Goal: Information Seeking & Learning: Learn about a topic

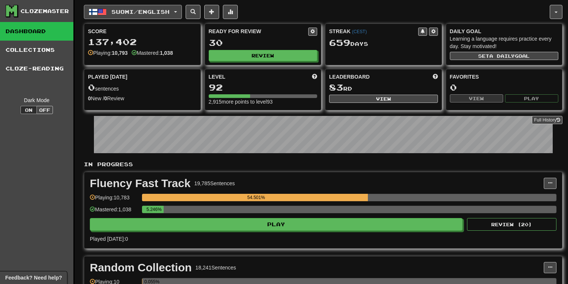
click at [182, 9] on button "Suomi / English" at bounding box center [133, 12] width 98 height 14
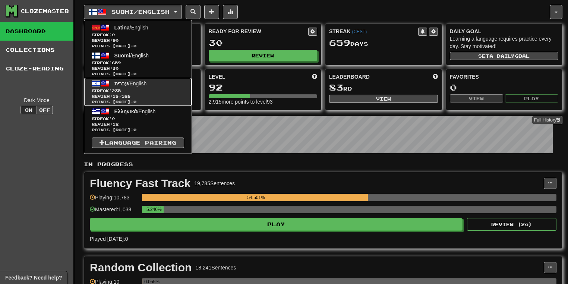
click at [144, 94] on span "Review: 18,526" at bounding box center [138, 97] width 92 height 6
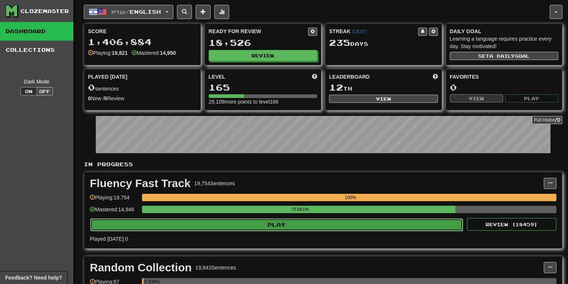
click at [360, 222] on button "Play" at bounding box center [276, 224] width 373 height 13
select select "**"
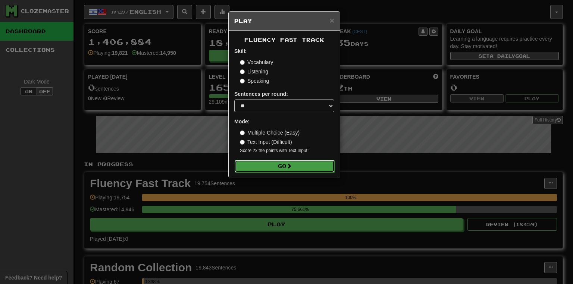
click at [302, 170] on button "Go" at bounding box center [284, 166] width 100 height 13
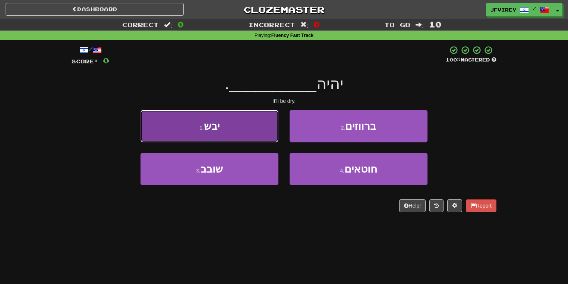
click at [259, 133] on button "1 . יבש" at bounding box center [210, 126] width 138 height 32
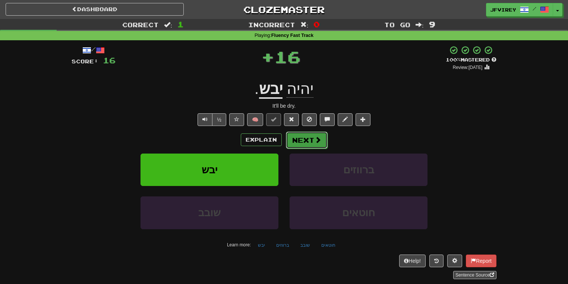
click at [303, 142] on button "Next" at bounding box center [307, 140] width 42 height 17
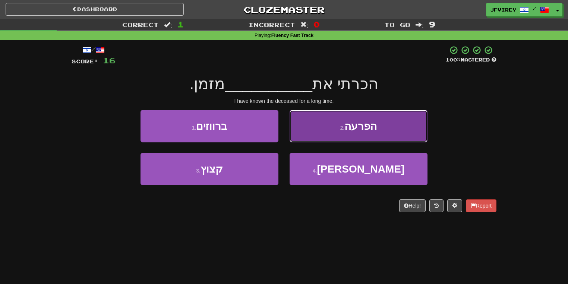
click at [379, 133] on button "2 . הפרעה" at bounding box center [359, 126] width 138 height 32
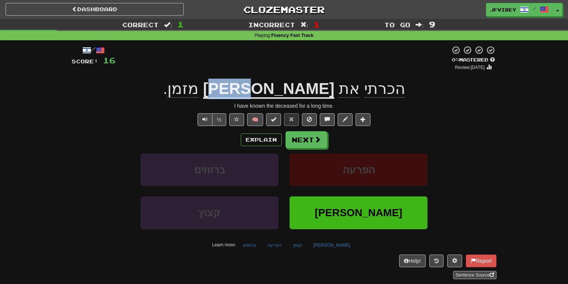
drag, startPoint x: 276, startPoint y: 91, endPoint x: 251, endPoint y: 91, distance: 24.6
click at [251, 91] on u "המנוח" at bounding box center [268, 89] width 131 height 19
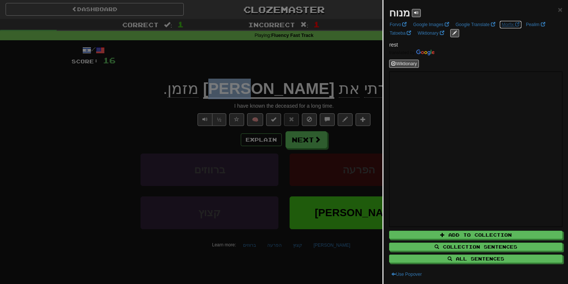
click at [508, 24] on link "Morfix" at bounding box center [511, 25] width 22 height 8
click at [156, 104] on div at bounding box center [284, 142] width 568 height 284
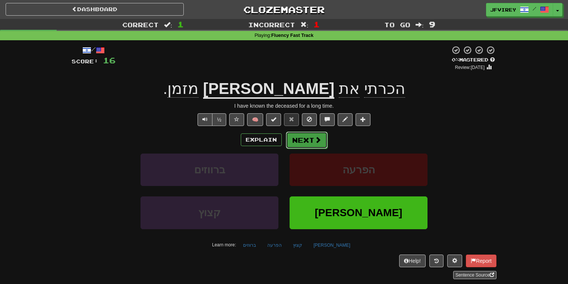
click at [307, 140] on button "Next" at bounding box center [307, 140] width 42 height 17
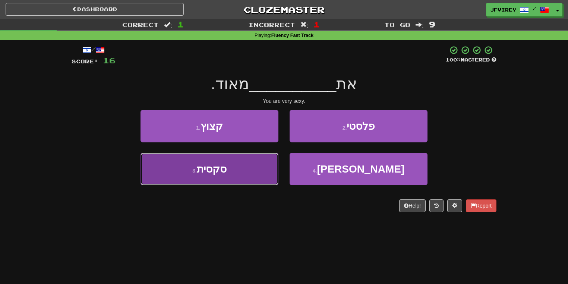
click at [253, 174] on button "3 . סקסית" at bounding box center [210, 169] width 138 height 32
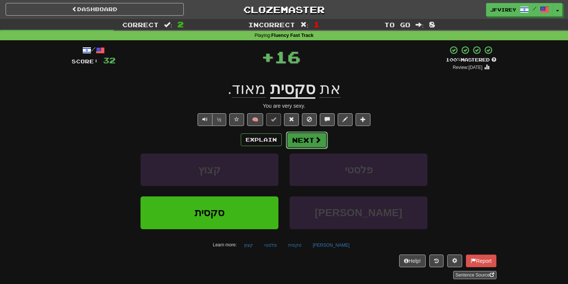
click at [310, 140] on button "Next" at bounding box center [307, 140] width 42 height 17
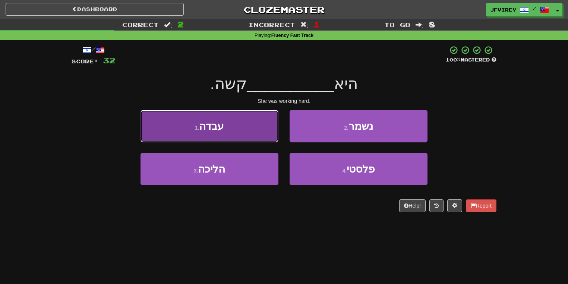
click at [251, 136] on button "1 . עבדה" at bounding box center [210, 126] width 138 height 32
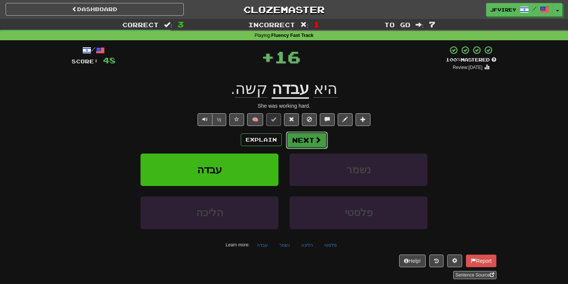
click at [302, 140] on button "Next" at bounding box center [307, 140] width 42 height 17
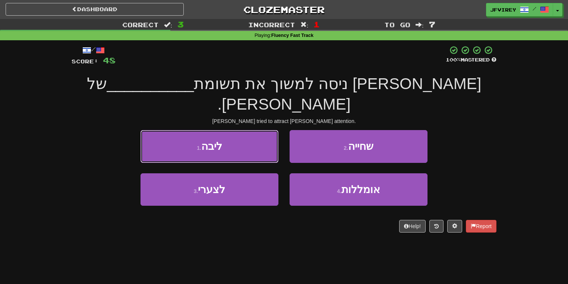
click at [257, 130] on button "1 . ליבה" at bounding box center [210, 146] width 138 height 32
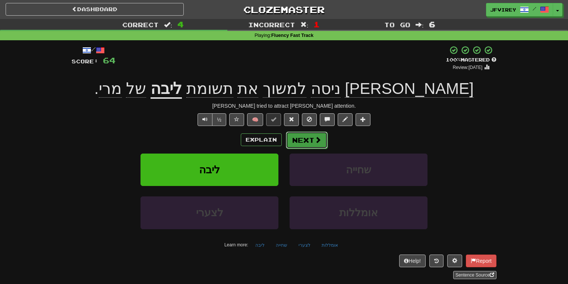
click at [308, 140] on button "Next" at bounding box center [307, 140] width 42 height 17
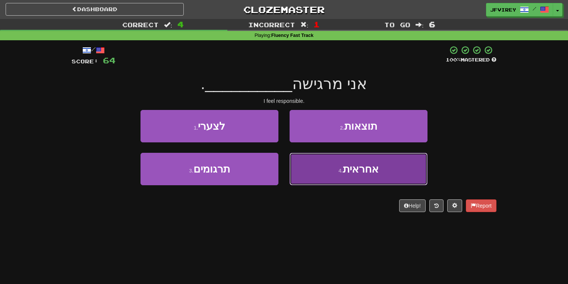
click at [335, 167] on button "4 . אחראית" at bounding box center [359, 169] width 138 height 32
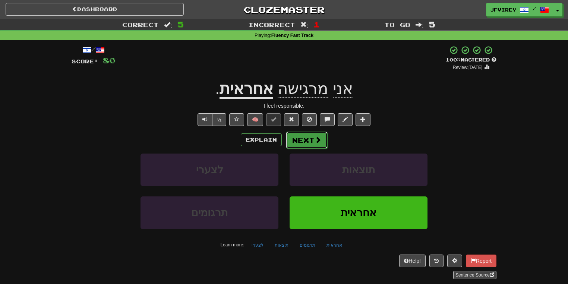
click at [302, 136] on button "Next" at bounding box center [307, 140] width 42 height 17
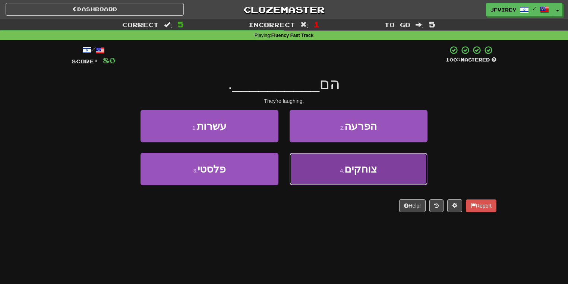
click at [325, 171] on button "4 . צוחקים" at bounding box center [359, 169] width 138 height 32
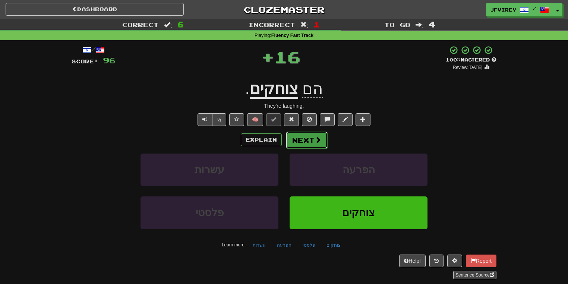
click at [306, 142] on button "Next" at bounding box center [307, 140] width 42 height 17
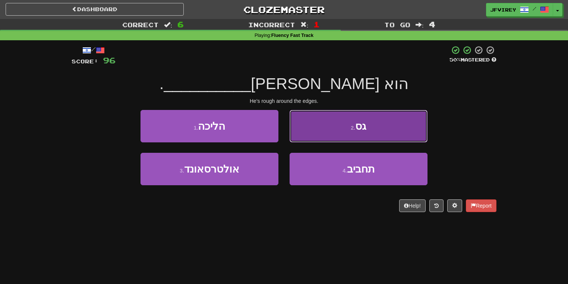
click at [344, 130] on button "2 . גס" at bounding box center [359, 126] width 138 height 32
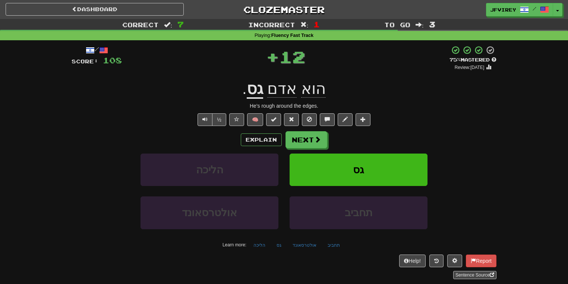
click at [256, 91] on u "גס" at bounding box center [255, 89] width 16 height 19
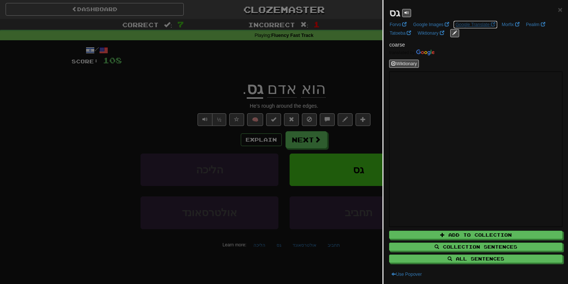
click at [497, 24] on link "Google Translate" at bounding box center [475, 25] width 44 height 8
click at [149, 100] on div at bounding box center [284, 142] width 568 height 284
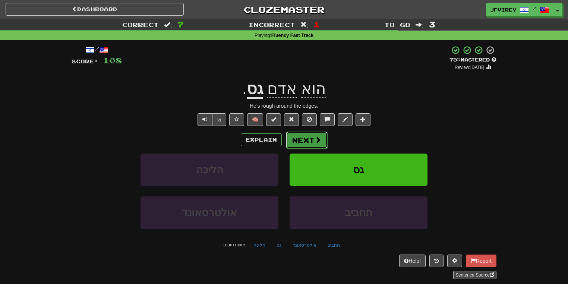
click at [315, 140] on span at bounding box center [318, 139] width 7 height 7
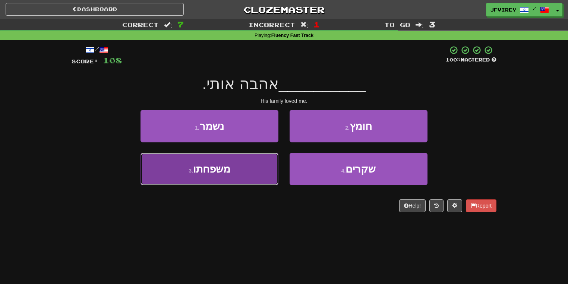
click at [247, 170] on button "3 . משפחתו" at bounding box center [210, 169] width 138 height 32
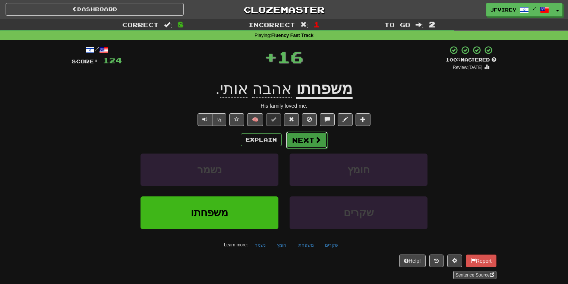
click at [304, 145] on button "Next" at bounding box center [307, 140] width 42 height 17
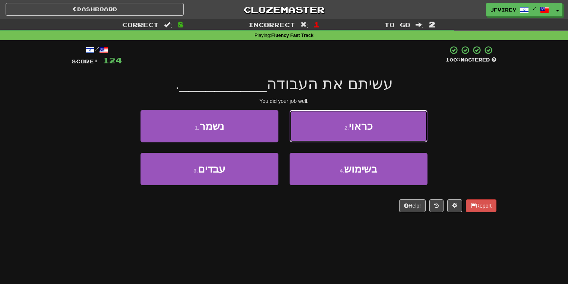
click at [324, 127] on button "2 . כראוי" at bounding box center [359, 126] width 138 height 32
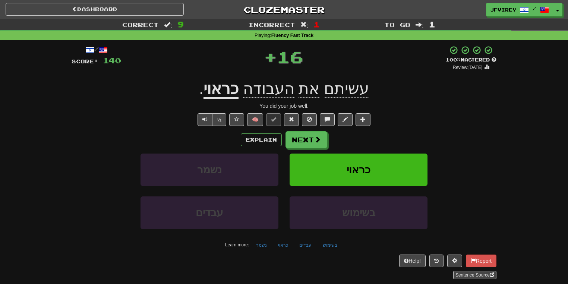
click at [231, 89] on u "כראוי" at bounding box center [221, 89] width 35 height 19
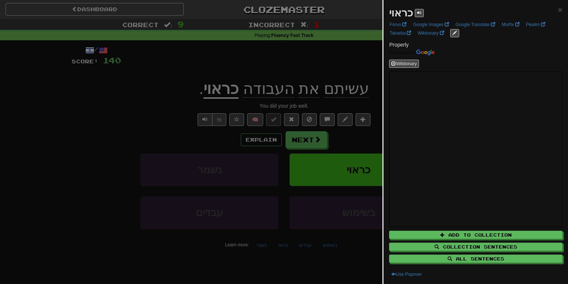
click at [159, 108] on div at bounding box center [284, 142] width 568 height 284
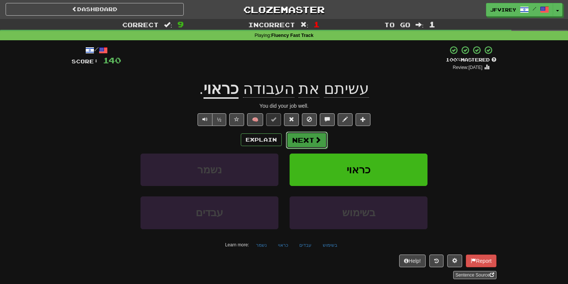
click at [299, 139] on button "Next" at bounding box center [307, 140] width 42 height 17
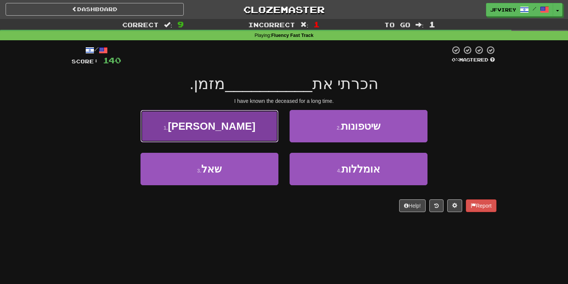
click at [253, 123] on button "1 . המנוח" at bounding box center [210, 126] width 138 height 32
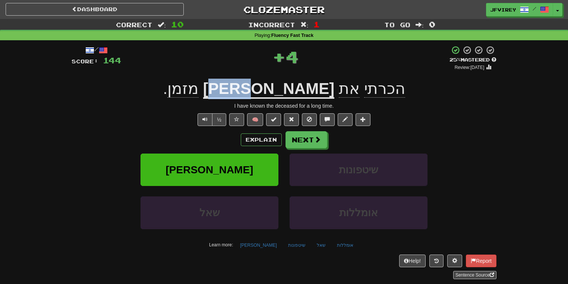
drag, startPoint x: 280, startPoint y: 92, endPoint x: 253, endPoint y: 91, distance: 26.5
click at [253, 91] on u "המנוח" at bounding box center [268, 89] width 131 height 19
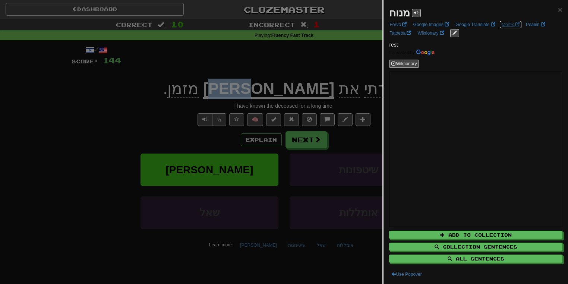
click at [505, 21] on link "Morfix" at bounding box center [511, 25] width 22 height 8
click at [306, 146] on div at bounding box center [284, 142] width 568 height 284
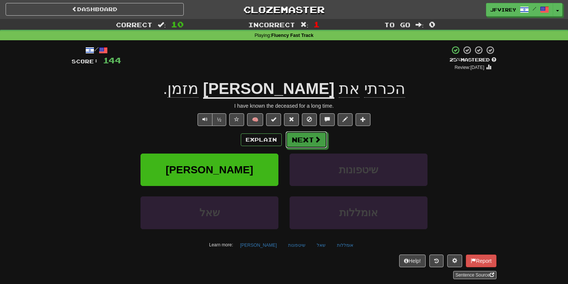
click at [306, 145] on button "Next" at bounding box center [307, 139] width 42 height 17
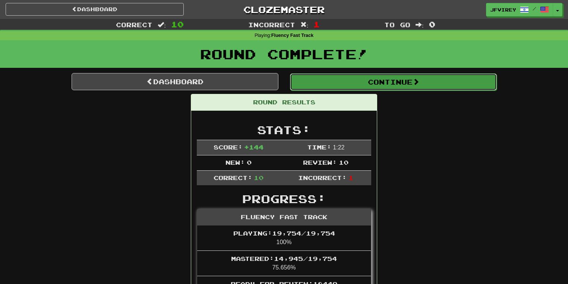
click at [375, 79] on button "Continue" at bounding box center [393, 81] width 207 height 17
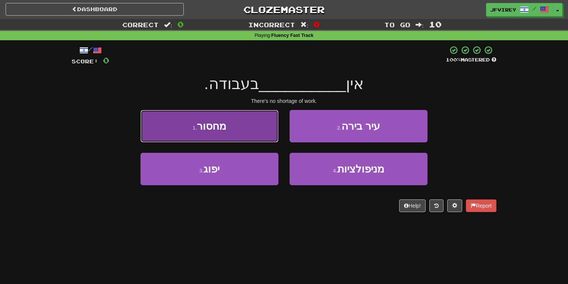
click at [237, 132] on button "1 . מחסור" at bounding box center [210, 126] width 138 height 32
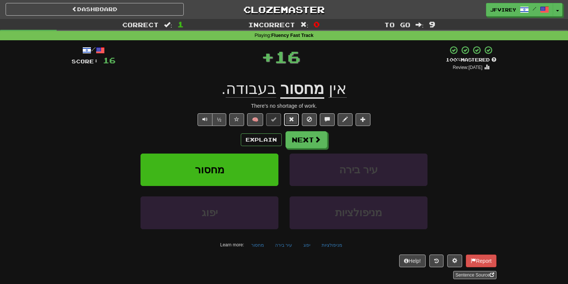
click at [293, 122] on button at bounding box center [291, 119] width 15 height 13
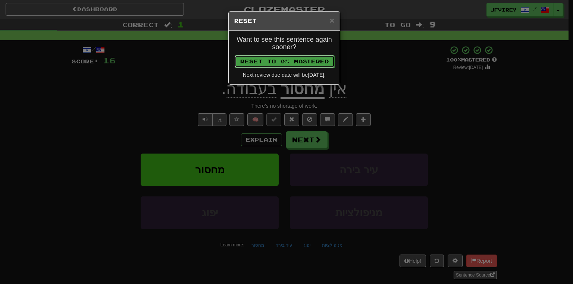
click at [302, 66] on button "Reset to 0% Mastered" at bounding box center [284, 61] width 100 height 13
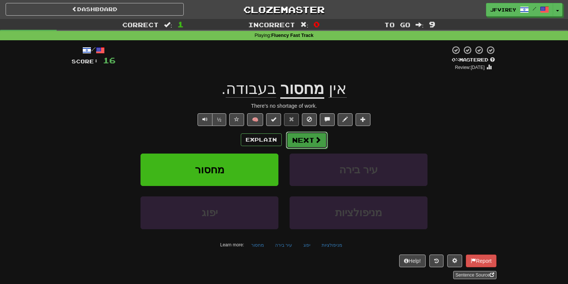
click at [309, 139] on button "Next" at bounding box center [307, 140] width 42 height 17
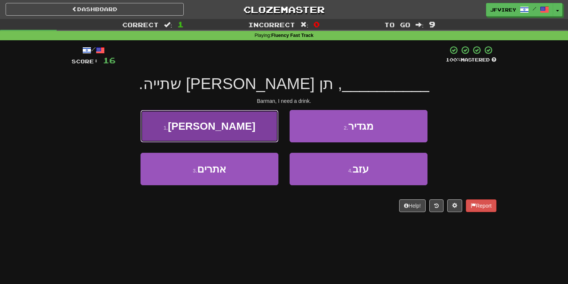
click at [265, 125] on button "1 . ברמן" at bounding box center [210, 126] width 138 height 32
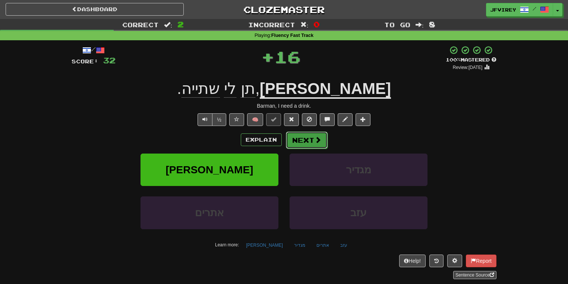
click at [316, 136] on span at bounding box center [318, 139] width 7 height 7
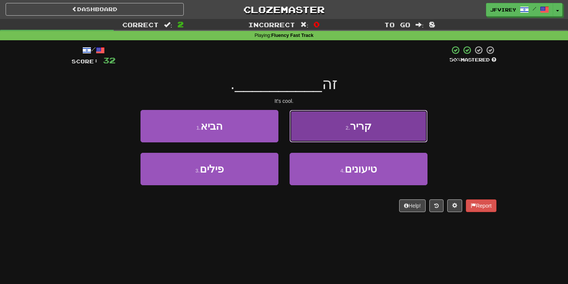
click at [318, 133] on button "2 . קריר" at bounding box center [359, 126] width 138 height 32
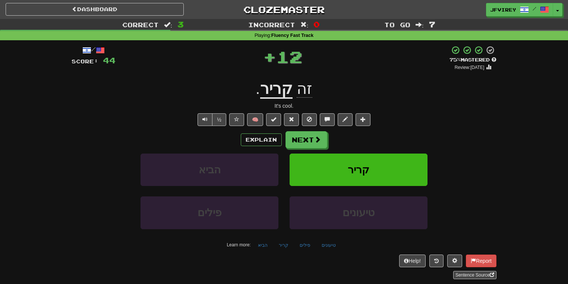
click at [285, 94] on u "קריר" at bounding box center [276, 89] width 32 height 19
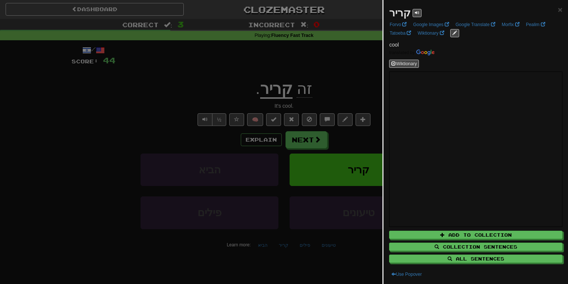
click at [346, 119] on div at bounding box center [284, 142] width 568 height 284
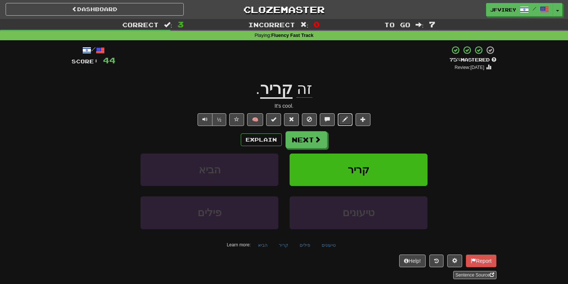
click at [346, 119] on span at bounding box center [345, 119] width 5 height 5
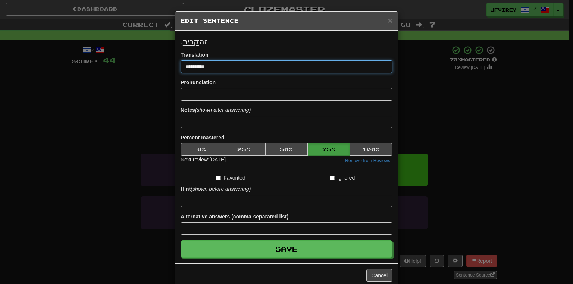
click at [201, 68] on input "**********" at bounding box center [286, 66] width 212 height 13
type input "**********"
click at [180, 240] on button "Save" at bounding box center [286, 248] width 212 height 17
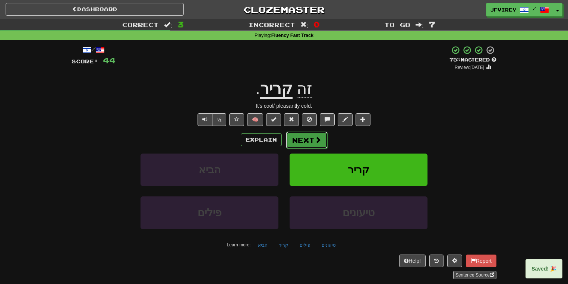
click at [313, 142] on button "Next" at bounding box center [307, 140] width 42 height 17
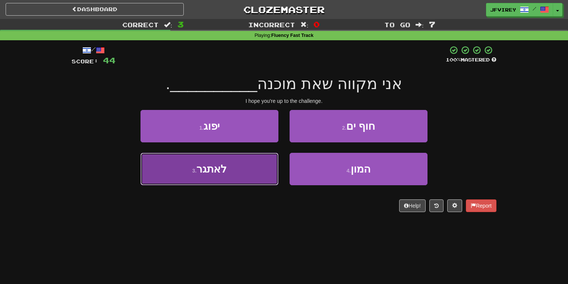
click at [229, 177] on button "3 . לאתגר" at bounding box center [210, 169] width 138 height 32
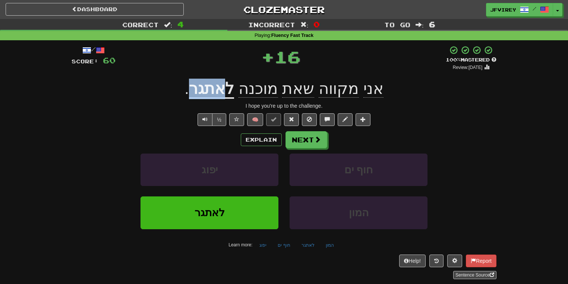
drag, startPoint x: 229, startPoint y: 95, endPoint x: 197, endPoint y: 91, distance: 32.7
click at [197, 91] on u "לאתגר" at bounding box center [211, 89] width 45 height 19
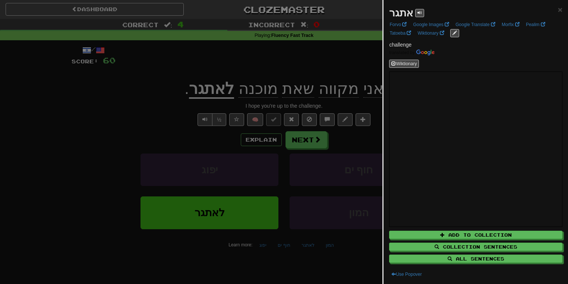
click at [174, 114] on div at bounding box center [284, 142] width 568 height 284
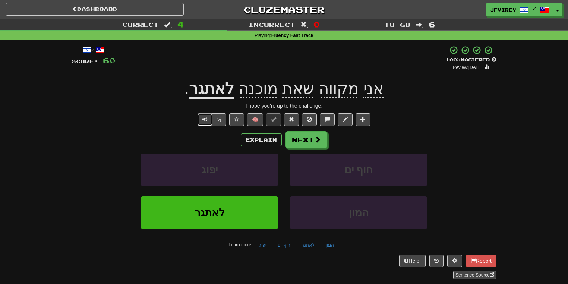
click at [208, 119] on button "Text-to-speech controls" at bounding box center [205, 119] width 15 height 13
click at [289, 121] on span at bounding box center [291, 119] width 5 height 5
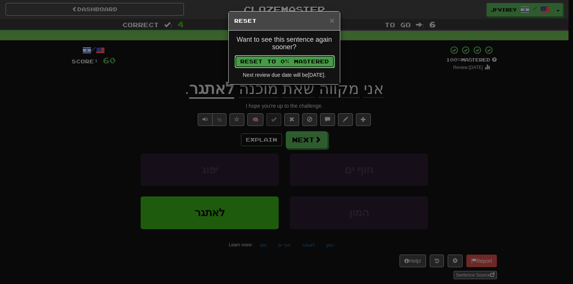
click at [322, 56] on button "Reset to 0% Mastered" at bounding box center [284, 61] width 100 height 13
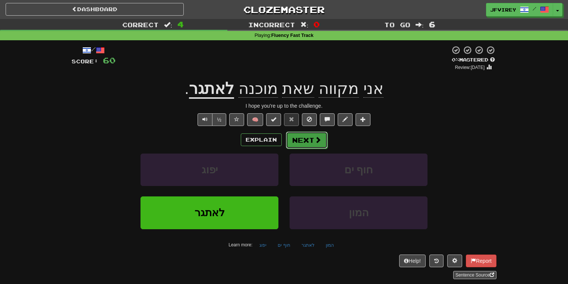
click at [315, 137] on span at bounding box center [318, 139] width 7 height 7
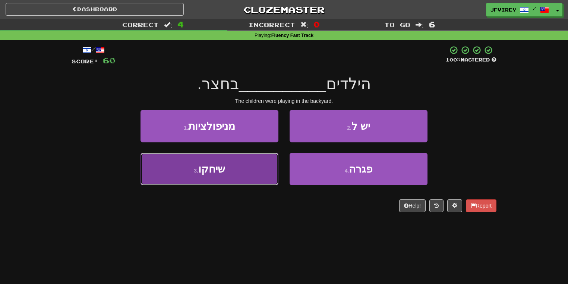
click at [236, 169] on button "3 . שיחקו" at bounding box center [210, 169] width 138 height 32
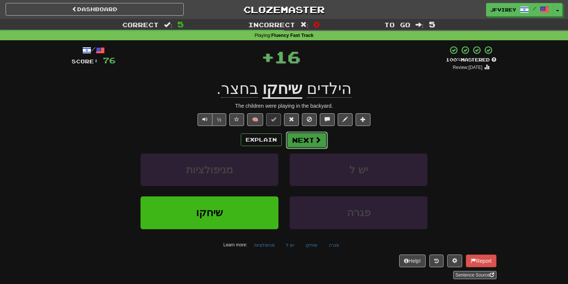
click at [306, 140] on button "Next" at bounding box center [307, 140] width 42 height 17
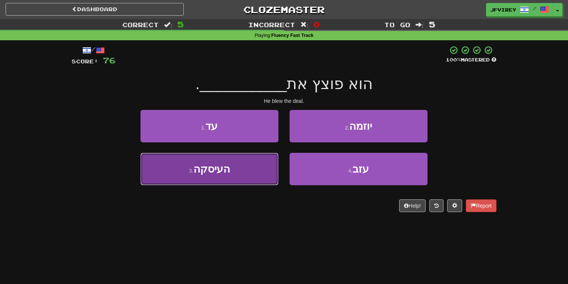
click at [243, 166] on button "3 . העיסקה" at bounding box center [210, 169] width 138 height 32
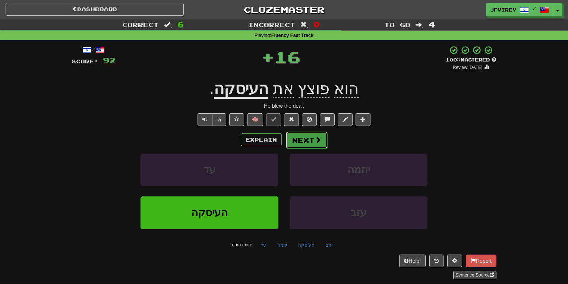
click at [303, 139] on button "Next" at bounding box center [307, 140] width 42 height 17
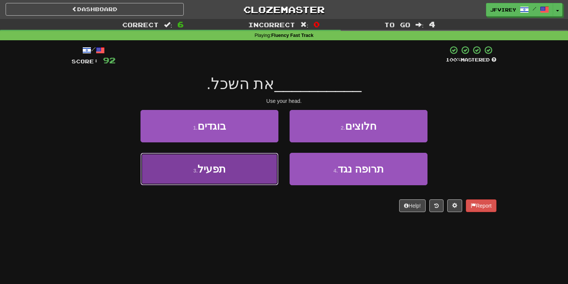
click at [234, 171] on button "3 . תפעיל" at bounding box center [210, 169] width 138 height 32
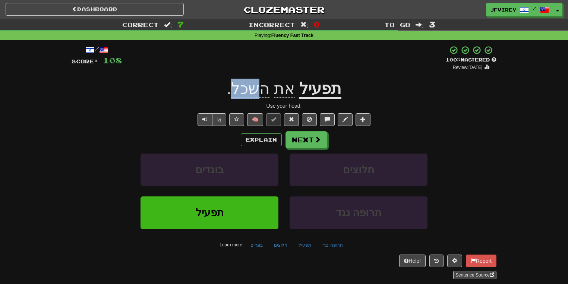
drag, startPoint x: 258, startPoint y: 95, endPoint x: 236, endPoint y: 92, distance: 21.7
click at [236, 92] on span "השכל" at bounding box center [250, 89] width 38 height 18
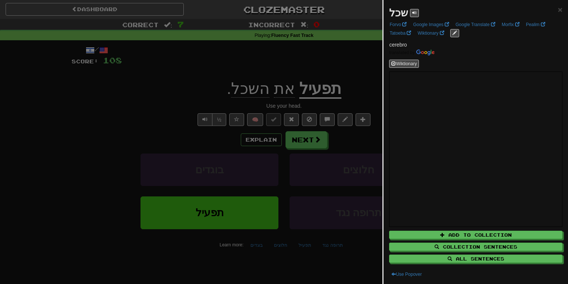
click at [224, 133] on div at bounding box center [284, 142] width 568 height 284
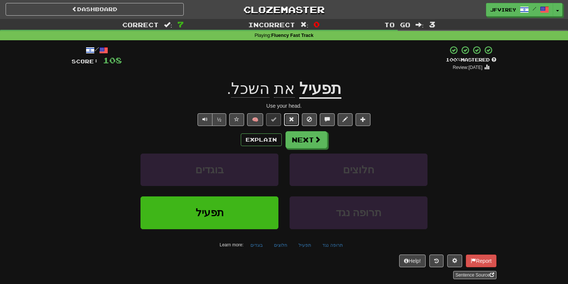
click at [290, 118] on span at bounding box center [291, 119] width 5 height 5
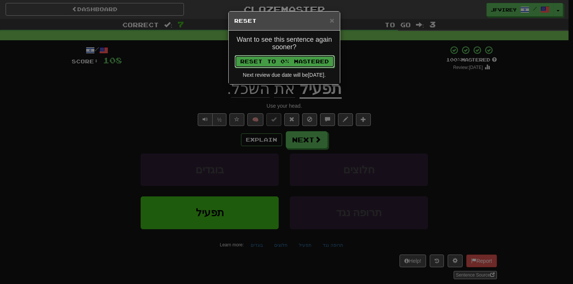
click at [303, 64] on button "Reset to 0% Mastered" at bounding box center [284, 61] width 100 height 13
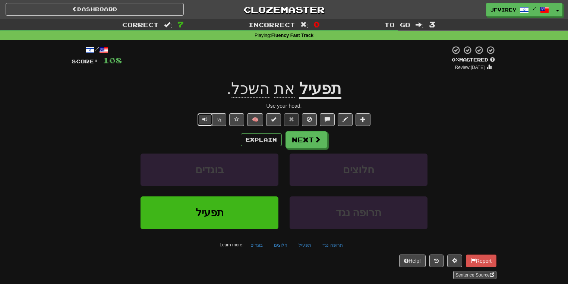
click at [208, 119] on button "Text-to-speech controls" at bounding box center [205, 119] width 15 height 13
click at [309, 143] on button "Next" at bounding box center [307, 140] width 42 height 17
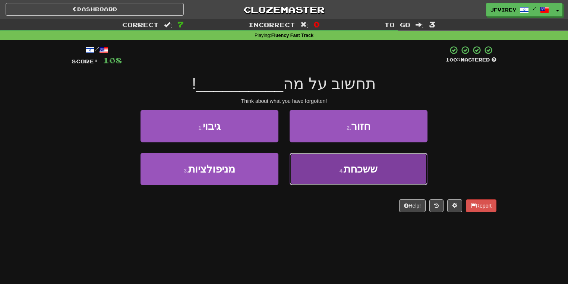
click at [316, 158] on button "4 . ששכחת" at bounding box center [359, 169] width 138 height 32
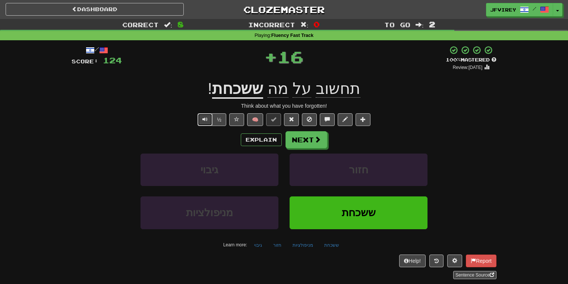
click at [206, 117] on span "Text-to-speech controls" at bounding box center [204, 119] width 5 height 5
click at [207, 117] on span "Text-to-speech controls" at bounding box center [204, 119] width 5 height 5
click at [309, 141] on button "Next" at bounding box center [307, 140] width 42 height 17
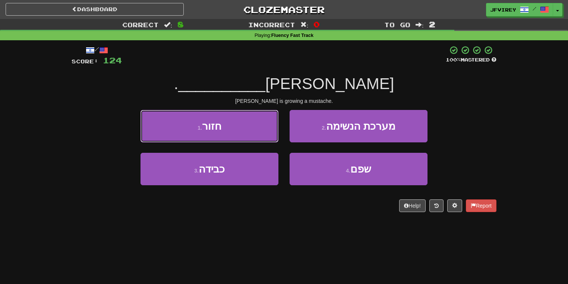
click at [267, 130] on button "1 . חזור" at bounding box center [210, 126] width 138 height 32
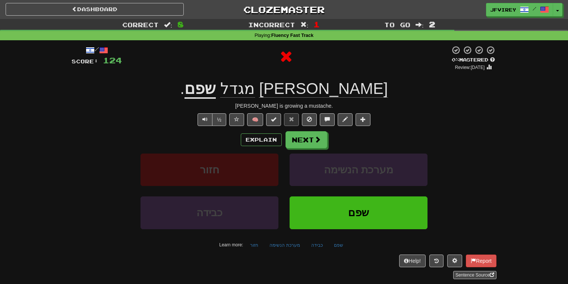
click at [216, 93] on u "שפם" at bounding box center [200, 89] width 31 height 19
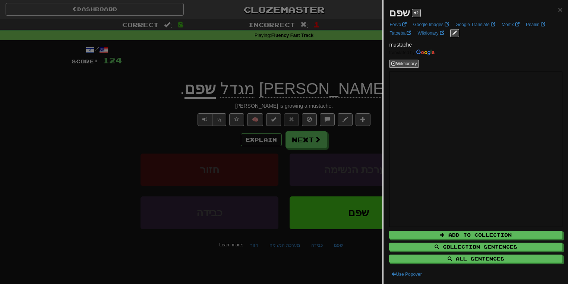
click at [188, 89] on div at bounding box center [284, 142] width 568 height 284
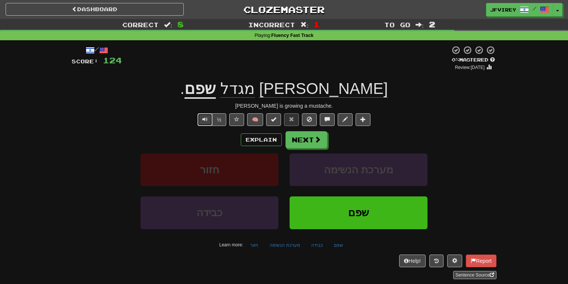
click at [207, 121] on span "Text-to-speech controls" at bounding box center [204, 119] width 5 height 5
click at [312, 145] on button "Next" at bounding box center [307, 140] width 42 height 17
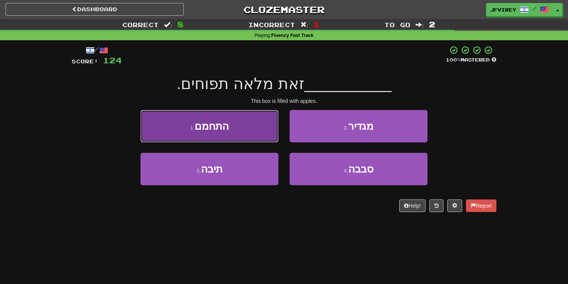
click at [258, 129] on button "1 . התחמם" at bounding box center [210, 126] width 138 height 32
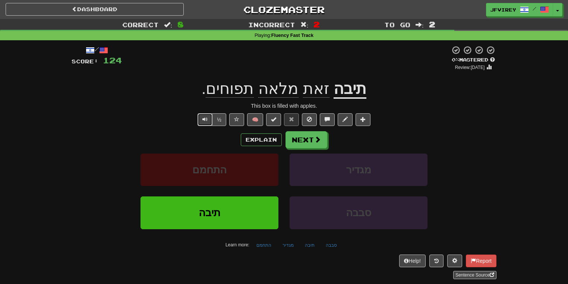
click at [211, 119] on button "Text-to-speech controls" at bounding box center [205, 119] width 15 height 13
click at [300, 141] on button "Next" at bounding box center [307, 140] width 42 height 17
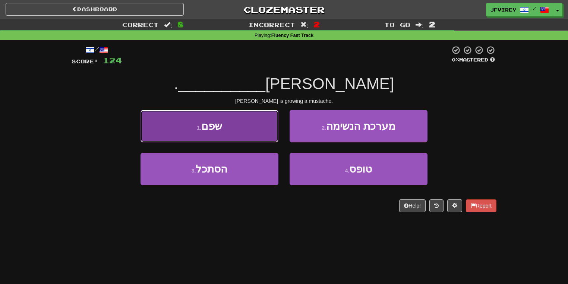
click at [245, 137] on button "1 . שפם" at bounding box center [210, 126] width 138 height 32
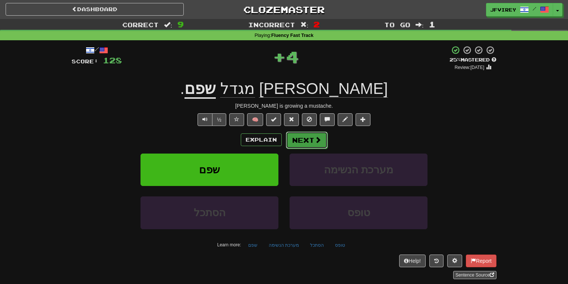
click at [300, 142] on button "Next" at bounding box center [307, 140] width 42 height 17
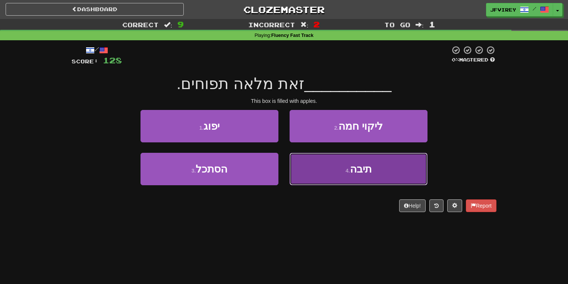
click at [309, 175] on button "4 . תיבה" at bounding box center [359, 169] width 138 height 32
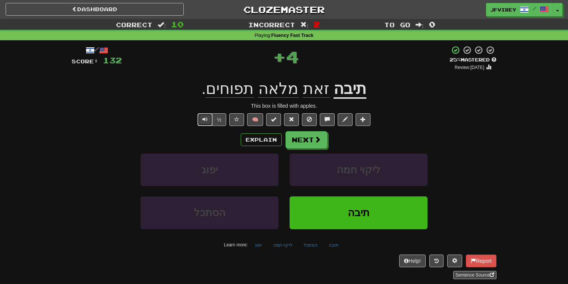
click at [211, 120] on button "Text-to-speech controls" at bounding box center [205, 119] width 15 height 13
click at [303, 145] on button "Next" at bounding box center [307, 140] width 42 height 17
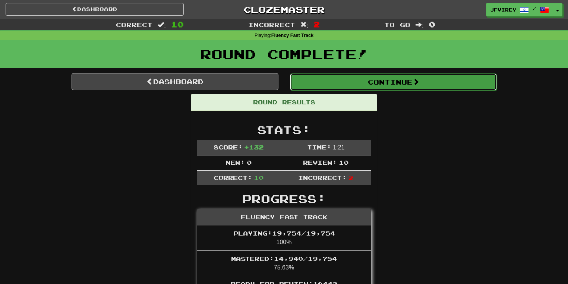
click at [350, 83] on button "Continue" at bounding box center [393, 81] width 207 height 17
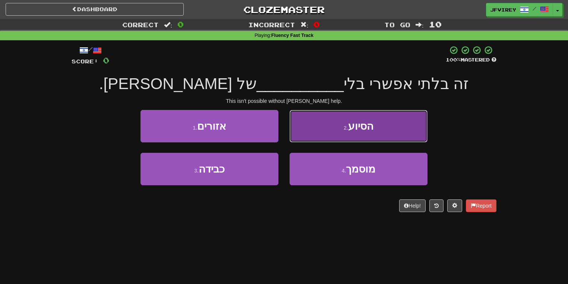
click at [349, 129] on span "הסיוע" at bounding box center [360, 126] width 25 height 12
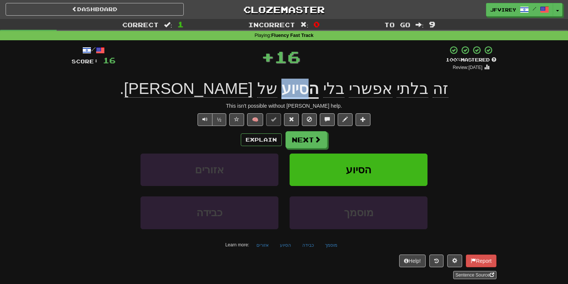
drag, startPoint x: 256, startPoint y: 93, endPoint x: 233, endPoint y: 92, distance: 23.5
click at [281, 92] on u "הסיוע" at bounding box center [299, 89] width 37 height 19
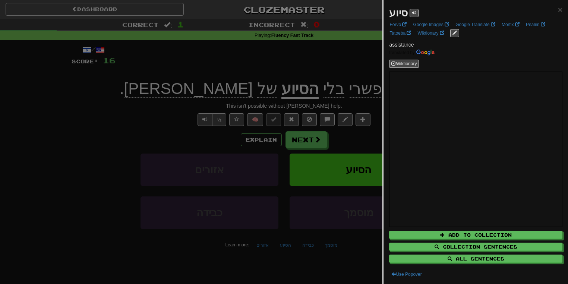
click at [315, 69] on div at bounding box center [284, 142] width 568 height 284
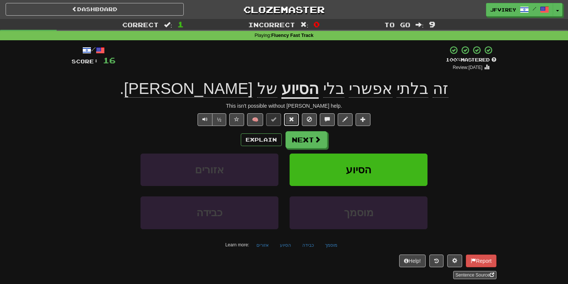
click at [293, 117] on span at bounding box center [291, 119] width 5 height 5
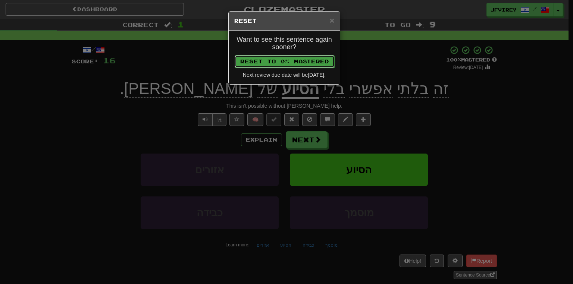
click at [312, 56] on button "Reset to 0% Mastered" at bounding box center [284, 61] width 100 height 13
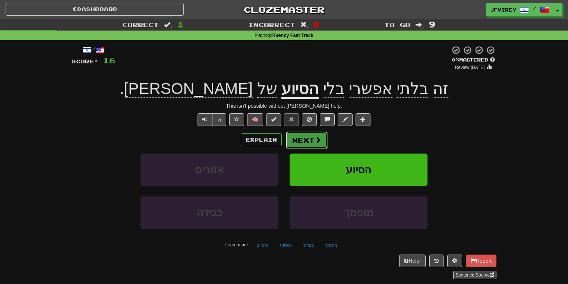
click at [308, 142] on button "Next" at bounding box center [307, 140] width 42 height 17
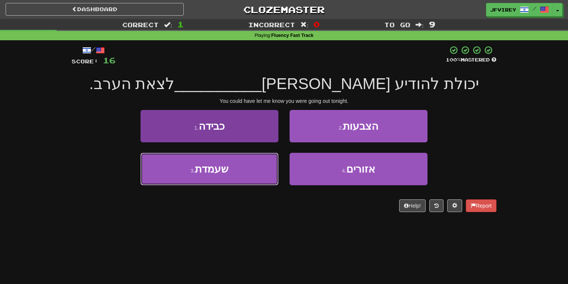
click at [237, 169] on button "3 . שעמדת" at bounding box center [210, 169] width 138 height 32
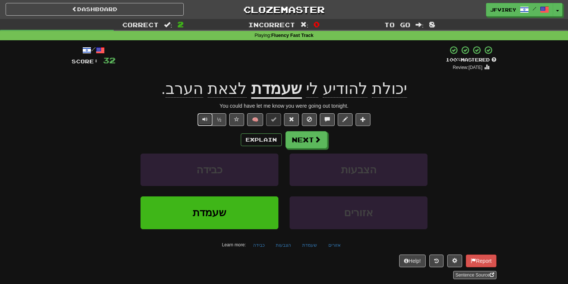
click at [205, 118] on span "Text-to-speech controls" at bounding box center [204, 119] width 5 height 5
click at [310, 141] on button "Next" at bounding box center [307, 140] width 42 height 17
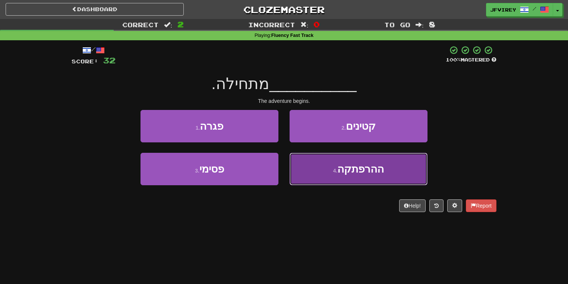
click at [298, 173] on button "4 . ההרפתקה" at bounding box center [359, 169] width 138 height 32
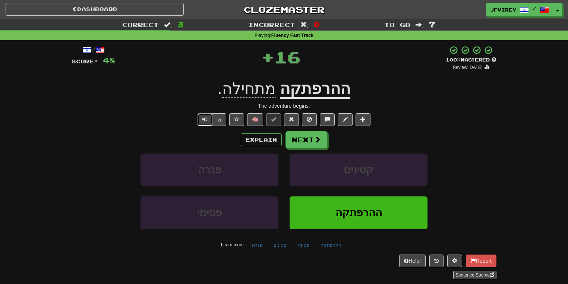
click at [200, 120] on button "Text-to-speech controls" at bounding box center [205, 119] width 15 height 13
click at [302, 141] on button "Next" at bounding box center [307, 140] width 42 height 17
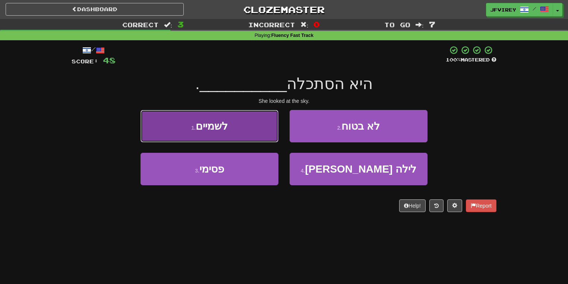
click at [238, 128] on button "1 . לשמיים" at bounding box center [210, 126] width 138 height 32
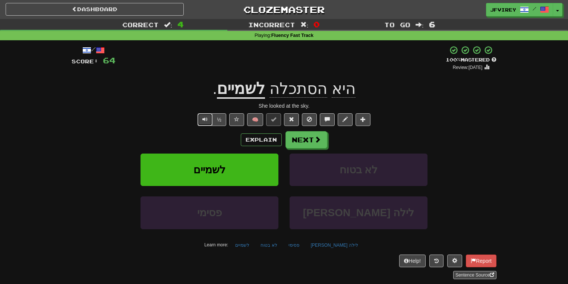
click at [205, 118] on span "Text-to-speech controls" at bounding box center [204, 119] width 5 height 5
click at [300, 142] on button "Next" at bounding box center [307, 140] width 42 height 17
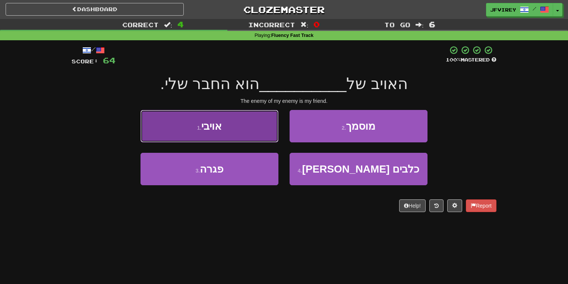
click at [242, 130] on button "1 . אויבי" at bounding box center [210, 126] width 138 height 32
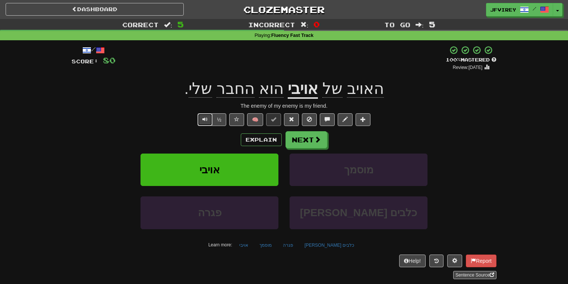
click at [201, 119] on button "Text-to-speech controls" at bounding box center [205, 119] width 15 height 13
click at [296, 139] on button "Next" at bounding box center [307, 140] width 42 height 17
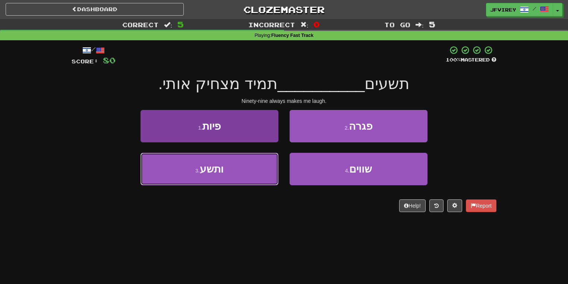
click at [251, 174] on button "3 . ותשע" at bounding box center [210, 169] width 138 height 32
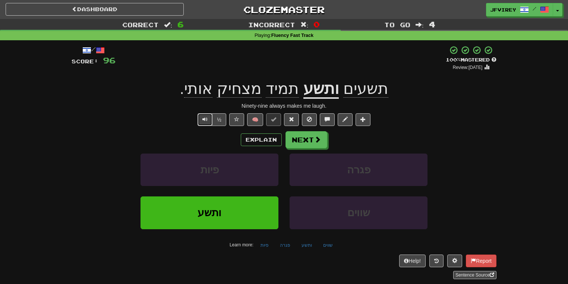
click at [208, 122] on span "Text-to-speech controls" at bounding box center [204, 119] width 5 height 5
click at [303, 142] on button "Next" at bounding box center [307, 140] width 42 height 17
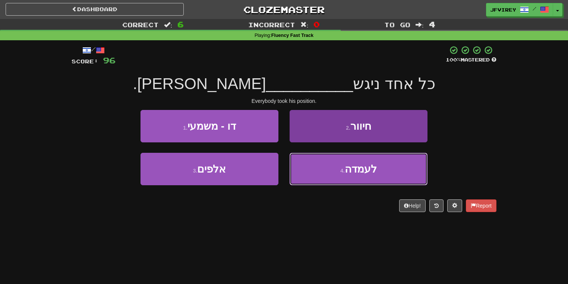
drag, startPoint x: 306, startPoint y: 165, endPoint x: 310, endPoint y: 168, distance: 5.0
click at [308, 167] on button "4 . לעמדה" at bounding box center [359, 169] width 138 height 32
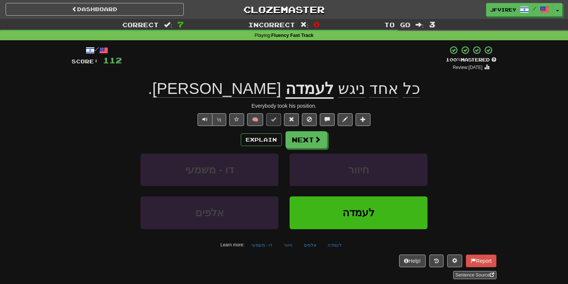
click at [338, 96] on span "ניגש" at bounding box center [351, 89] width 27 height 18
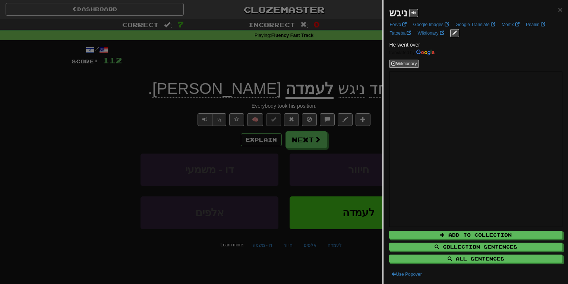
click at [298, 64] on div at bounding box center [284, 142] width 568 height 284
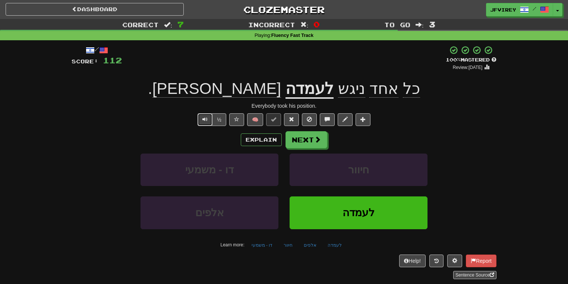
click at [205, 118] on span "Text-to-speech controls" at bounding box center [204, 119] width 5 height 5
click at [296, 121] on button at bounding box center [291, 119] width 15 height 13
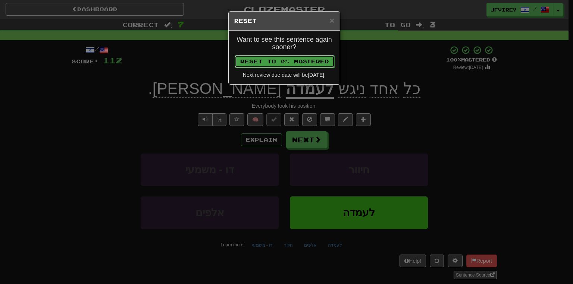
click at [312, 60] on button "Reset to 0% Mastered" at bounding box center [284, 61] width 100 height 13
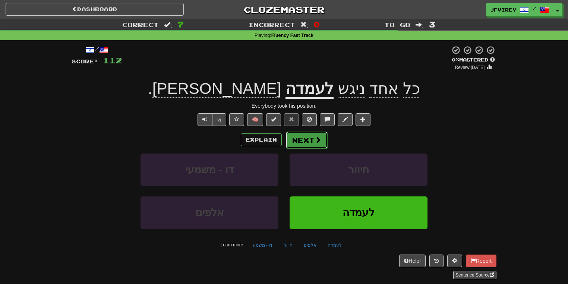
click at [302, 144] on button "Next" at bounding box center [307, 140] width 42 height 17
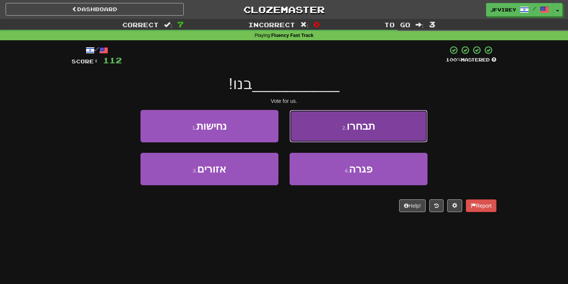
click at [383, 120] on button "2 . תבחרו" at bounding box center [359, 126] width 138 height 32
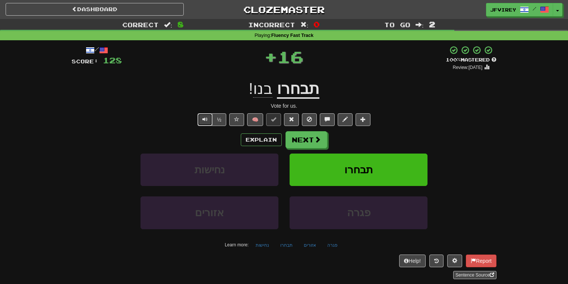
click at [207, 120] on span "Text-to-speech controls" at bounding box center [204, 119] width 5 height 5
click at [297, 145] on button "Next" at bounding box center [307, 140] width 42 height 17
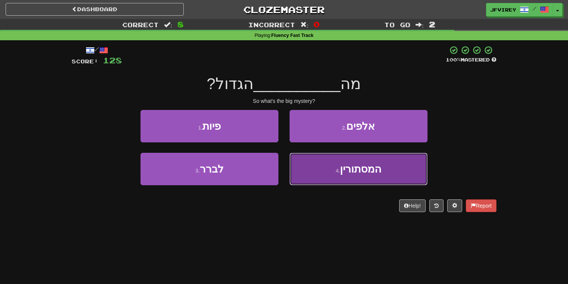
drag, startPoint x: 334, startPoint y: 157, endPoint x: 339, endPoint y: 157, distance: 5.2
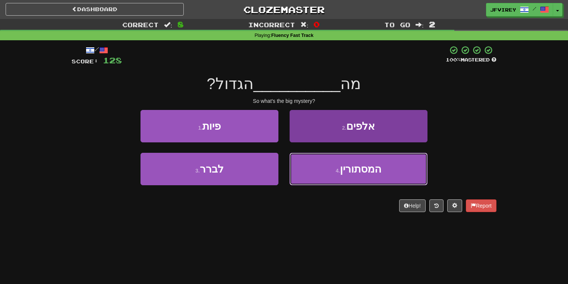
click at [335, 157] on button "4 . המסתורין" at bounding box center [359, 169] width 138 height 32
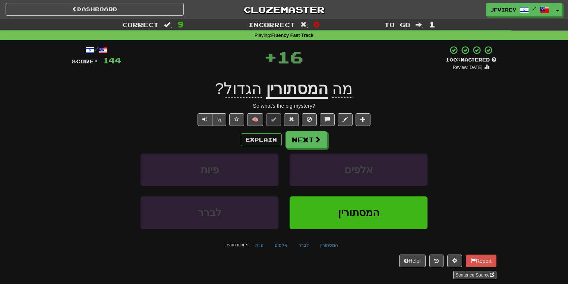
click at [197, 119] on div "½" at bounding box center [211, 119] width 30 height 13
click at [202, 121] on button "Text-to-speech controls" at bounding box center [205, 119] width 15 height 13
click at [313, 143] on button "Next" at bounding box center [307, 140] width 42 height 17
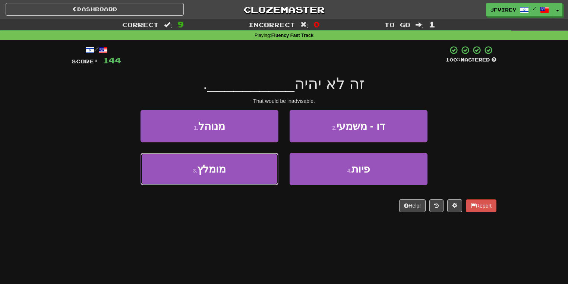
drag, startPoint x: 245, startPoint y: 168, endPoint x: 495, endPoint y: 126, distance: 254.1
click at [248, 170] on button "3 . מומלץ" at bounding box center [210, 169] width 138 height 32
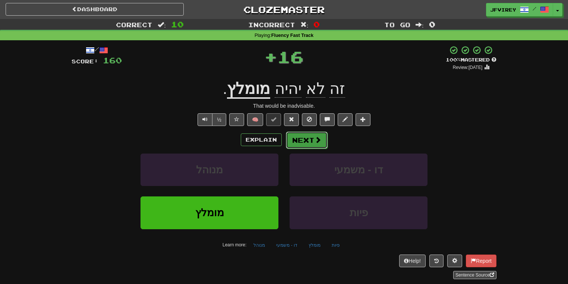
click at [309, 138] on button "Next" at bounding box center [307, 140] width 42 height 17
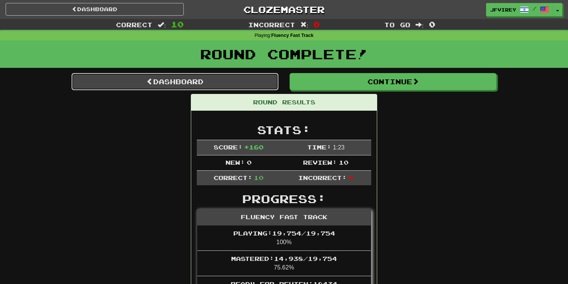
click at [260, 81] on link "Dashboard" at bounding box center [175, 81] width 207 height 17
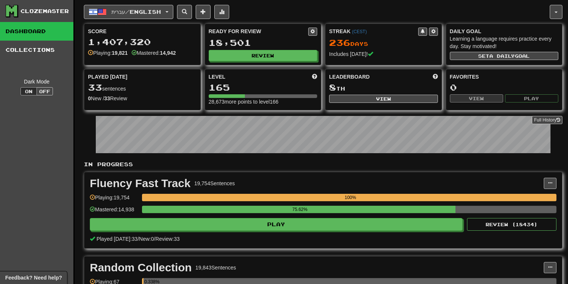
click at [252, 231] on div "Fluency Fast Track 19,754 Sentences Manage Sentences Unpin from Dashboard Playi…" at bounding box center [323, 210] width 478 height 76
click at [146, 15] on button "עברית / English" at bounding box center [128, 12] width 89 height 14
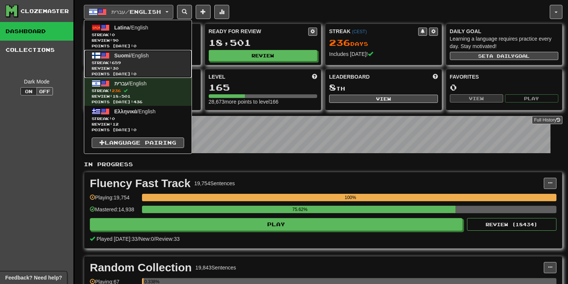
click at [148, 61] on span "Streak: 659" at bounding box center [138, 63] width 92 height 6
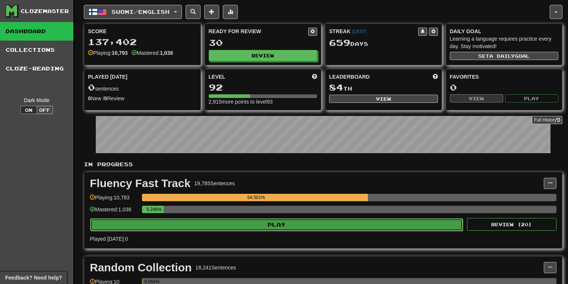
click at [287, 225] on button "Play" at bounding box center [276, 224] width 373 height 13
select select "**"
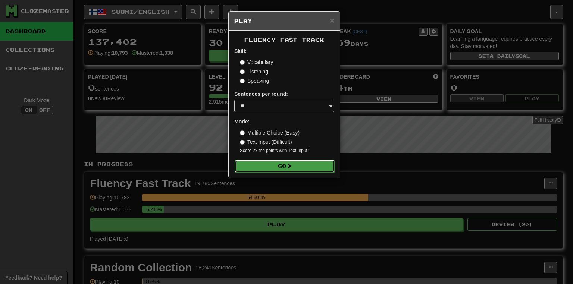
click at [306, 167] on button "Go" at bounding box center [284, 166] width 100 height 13
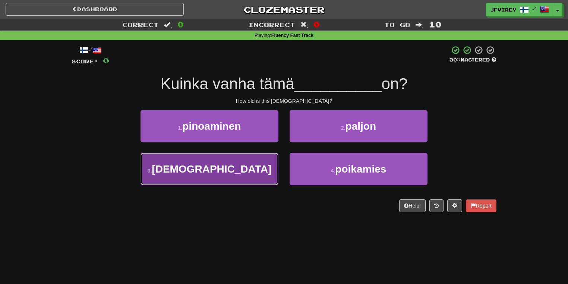
click at [256, 171] on button "3 . [DEMOGRAPHIC_DATA]" at bounding box center [210, 169] width 138 height 32
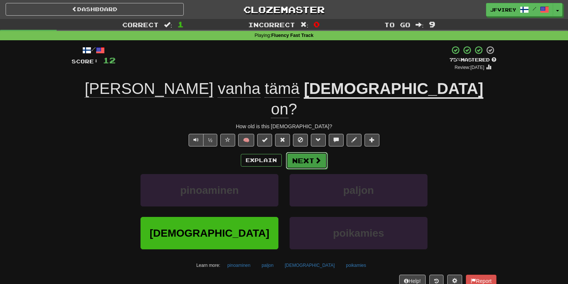
click at [293, 152] on button "Next" at bounding box center [307, 160] width 42 height 17
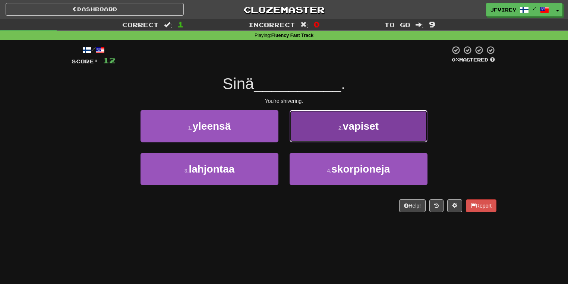
click at [337, 134] on button "2 . vapiset" at bounding box center [359, 126] width 138 height 32
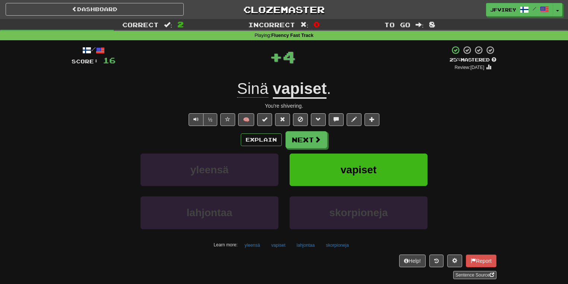
click at [308, 90] on u "vapiset" at bounding box center [300, 89] width 54 height 19
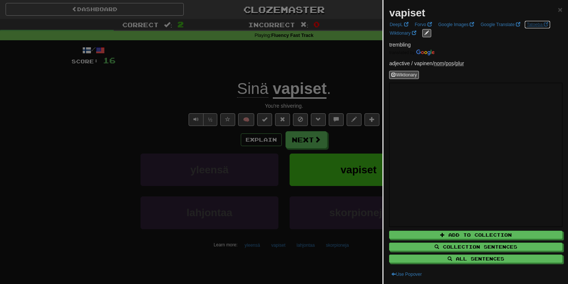
click at [535, 25] on link "Tatoeba" at bounding box center [537, 25] width 26 height 8
click at [120, 90] on div at bounding box center [284, 142] width 568 height 284
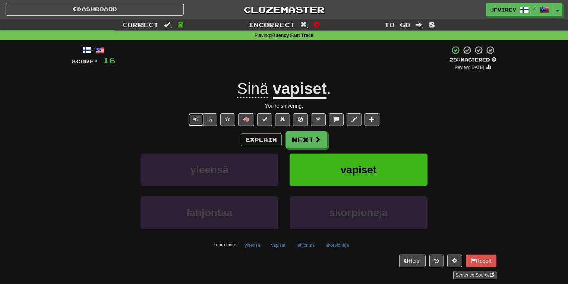
click at [195, 120] on span "Text-to-speech controls" at bounding box center [195, 119] width 5 height 5
click at [195, 119] on span "Text-to-speech controls" at bounding box center [195, 119] width 5 height 5
click at [295, 139] on button "Next" at bounding box center [307, 140] width 42 height 17
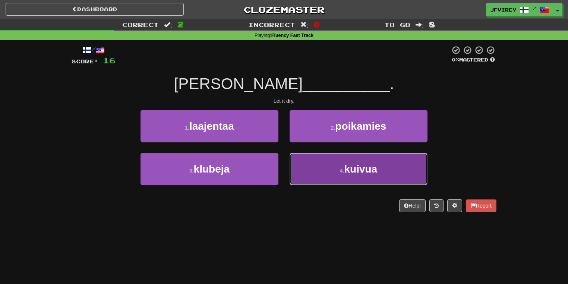
click at [329, 175] on button "4 . kuivua" at bounding box center [359, 169] width 138 height 32
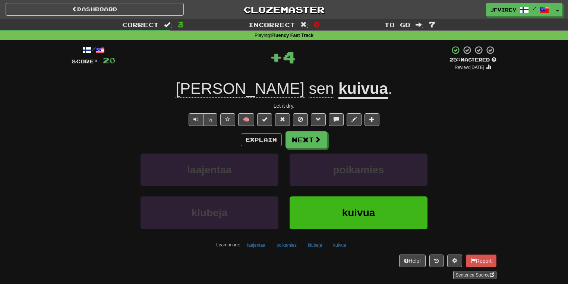
click at [338, 91] on u "kuivua" at bounding box center [363, 89] width 50 height 19
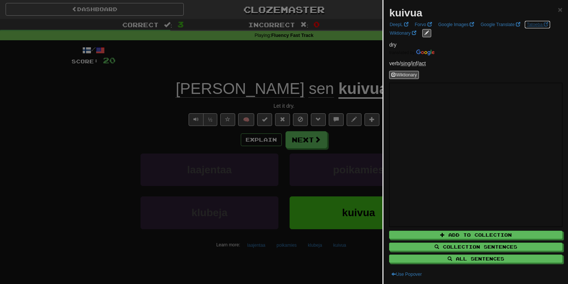
click at [536, 25] on link "Tatoeba" at bounding box center [537, 25] width 26 height 8
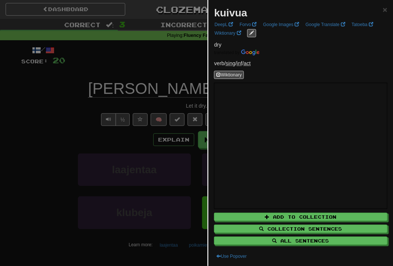
click at [66, 100] on div at bounding box center [196, 133] width 393 height 266
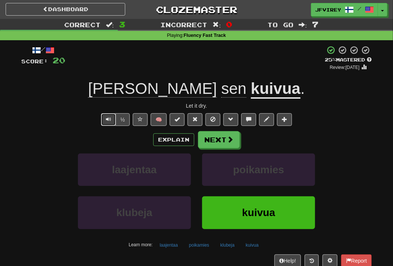
click at [105, 118] on button "Text-to-speech controls" at bounding box center [108, 119] width 15 height 13
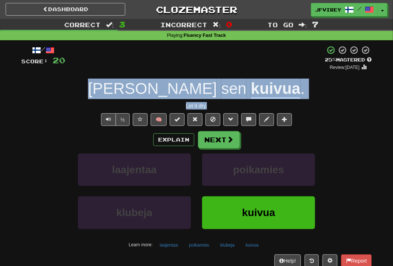
drag, startPoint x: 220, startPoint y: 105, endPoint x: 137, endPoint y: 89, distance: 84.4
click at [137, 89] on div "/ Score: 20 + 4 25 % Mastered Review: 2025-09-18 Anna sen kuivua . Let it dry. …" at bounding box center [196, 162] width 350 height 234
copy div "Anna sen kuivua . Let it dry."
click at [110, 117] on span "Text-to-speech controls" at bounding box center [108, 119] width 5 height 5
click at [224, 144] on button "Next" at bounding box center [219, 140] width 42 height 17
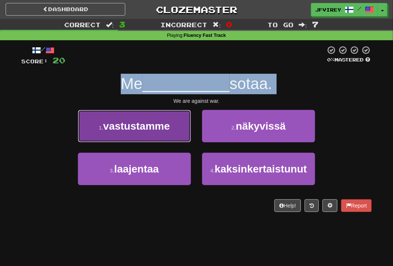
click at [141, 124] on span "vastustamme" at bounding box center [136, 126] width 67 height 12
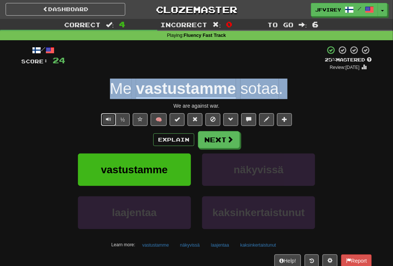
click at [109, 118] on span "Text-to-speech controls" at bounding box center [108, 119] width 5 height 5
click at [218, 143] on button "Next" at bounding box center [219, 140] width 42 height 17
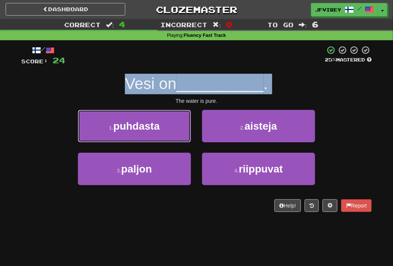
drag, startPoint x: 145, startPoint y: 128, endPoint x: 160, endPoint y: 129, distance: 14.9
click at [144, 129] on span "puhdasta" at bounding box center [136, 126] width 46 height 12
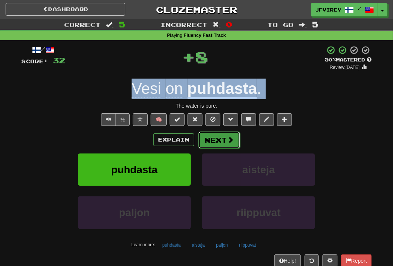
click at [217, 138] on button "Next" at bounding box center [219, 140] width 42 height 17
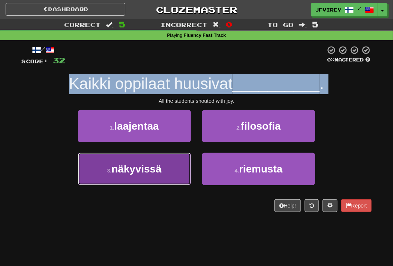
click at [158, 173] on span "näkyvissä" at bounding box center [136, 169] width 50 height 12
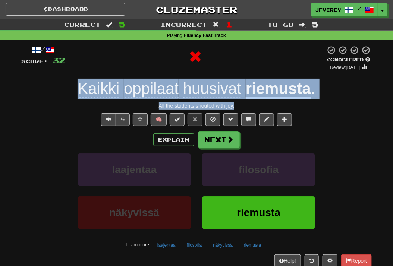
drag, startPoint x: 251, startPoint y: 107, endPoint x: 75, endPoint y: 87, distance: 177.1
click at [75, 87] on div "/ Score: 32 0 % Mastered Review: 2025-09-17 Kaikki oppilaat huusivat riemusta .…" at bounding box center [196, 162] width 350 height 234
copy div "Kaikki oppilaat huusivat riemusta . All the students shouted with joy."
click at [272, 88] on u "riemusta" at bounding box center [278, 89] width 65 height 19
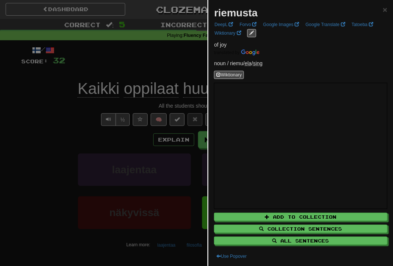
drag, startPoint x: 54, startPoint y: 122, endPoint x: 94, endPoint y: 125, distance: 39.6
click at [55, 122] on div at bounding box center [196, 133] width 393 height 266
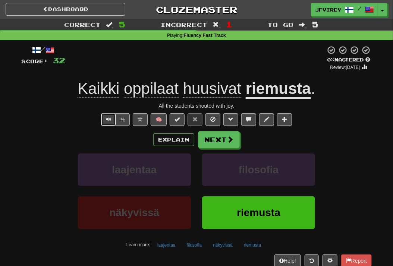
click at [107, 120] on span "Text-to-speech controls" at bounding box center [108, 119] width 5 height 5
click at [223, 144] on button "Next" at bounding box center [219, 140] width 42 height 17
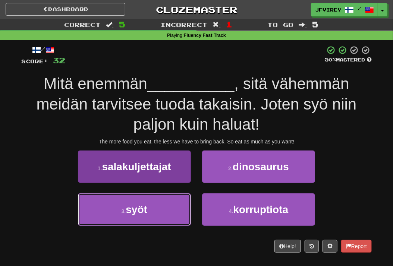
click at [157, 202] on button "3 . syöt" at bounding box center [134, 209] width 113 height 32
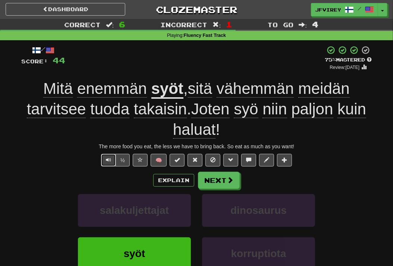
click at [104, 160] on button "Text-to-speech controls" at bounding box center [108, 160] width 15 height 13
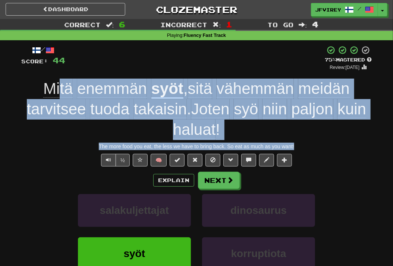
drag, startPoint x: 309, startPoint y: 147, endPoint x: 59, endPoint y: 106, distance: 252.8
click at [56, 91] on div "/ Score: 44 + 12 75 % Mastered Review: 2025-10-17 Mitä enemmän syöt , sitä vähe…" at bounding box center [196, 182] width 350 height 274
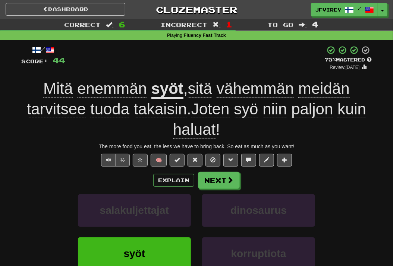
click at [61, 157] on div "½ 🧠" at bounding box center [196, 160] width 350 height 13
click at [106, 161] on button "Text-to-speech controls" at bounding box center [108, 160] width 15 height 13
click at [203, 185] on button "Next" at bounding box center [219, 180] width 42 height 17
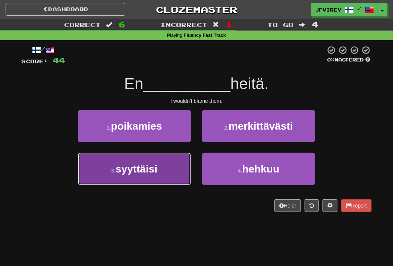
click at [159, 168] on button "3 . syyttäisi" at bounding box center [134, 169] width 113 height 32
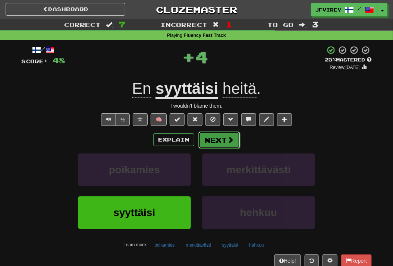
click at [220, 142] on button "Next" at bounding box center [219, 140] width 42 height 17
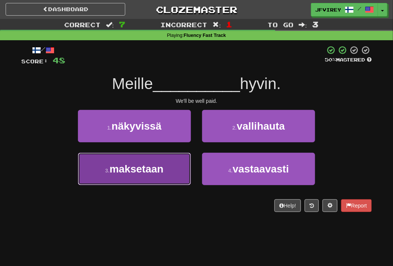
drag, startPoint x: 161, startPoint y: 176, endPoint x: 165, endPoint y: 178, distance: 4.2
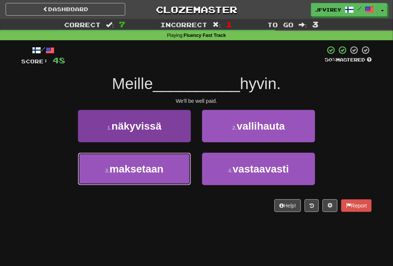
click at [161, 177] on button "3 . maksetaan" at bounding box center [134, 169] width 113 height 32
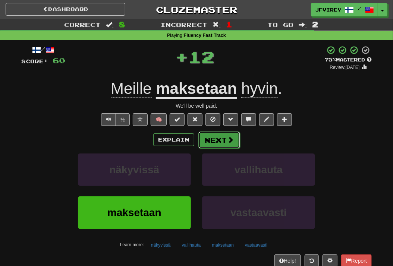
click at [218, 145] on button "Next" at bounding box center [219, 140] width 42 height 17
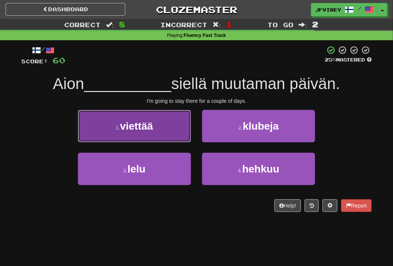
click at [174, 137] on button "1 . viettää" at bounding box center [134, 126] width 113 height 32
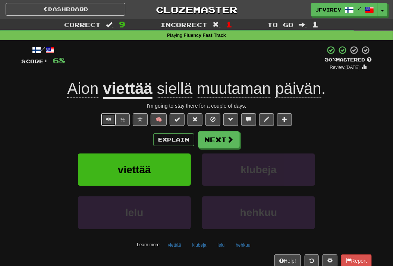
click at [107, 120] on span "Text-to-speech controls" at bounding box center [108, 119] width 5 height 5
click at [218, 139] on button "Next" at bounding box center [219, 140] width 42 height 17
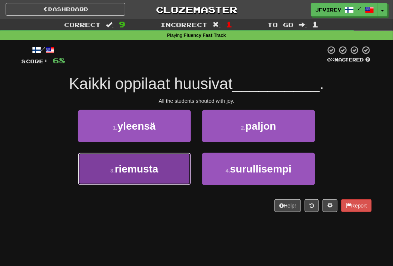
click at [151, 181] on button "3 . riemusta" at bounding box center [134, 169] width 113 height 32
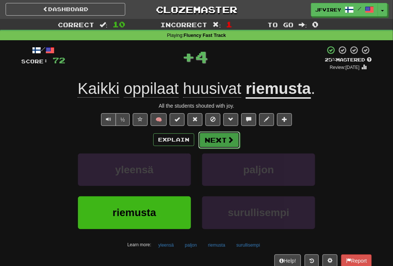
click at [224, 142] on button "Next" at bounding box center [219, 140] width 42 height 17
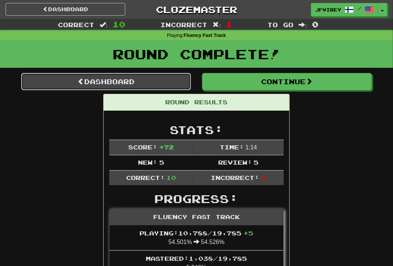
click at [149, 85] on link "Dashboard" at bounding box center [106, 81] width 170 height 17
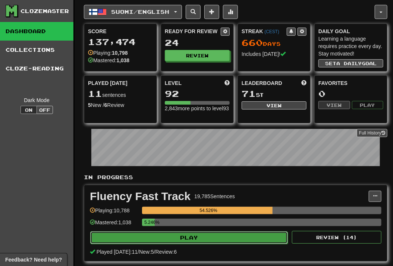
click at [215, 243] on button "Play" at bounding box center [189, 237] width 198 height 13
select select "**"
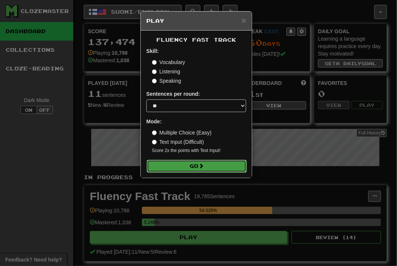
click at [213, 170] on button "Go" at bounding box center [197, 166] width 100 height 13
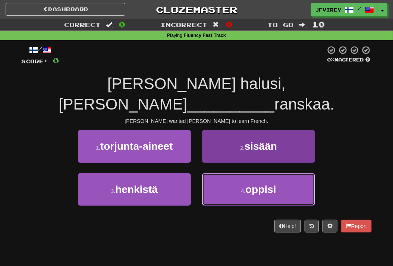
click at [221, 177] on button "4 . oppisi" at bounding box center [258, 189] width 113 height 32
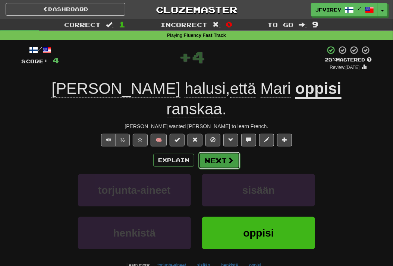
click at [213, 152] on button "Next" at bounding box center [219, 160] width 42 height 17
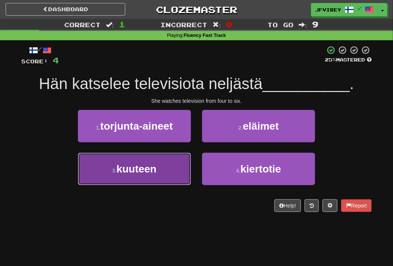
click at [167, 176] on button "3 . kuuteen" at bounding box center [134, 169] width 113 height 32
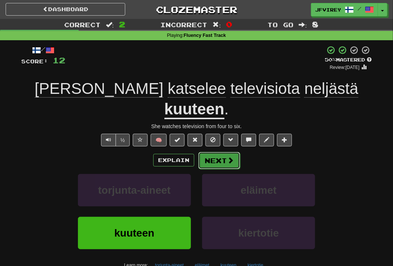
click at [210, 152] on button "Next" at bounding box center [219, 160] width 42 height 17
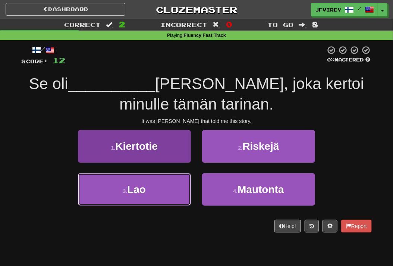
click at [163, 185] on button "3 . [GEOGRAPHIC_DATA]" at bounding box center [134, 189] width 113 height 32
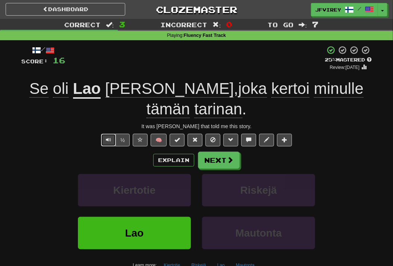
click at [106, 141] on button "Text-to-speech controls" at bounding box center [108, 140] width 15 height 13
click at [214, 161] on button "Next" at bounding box center [219, 160] width 42 height 17
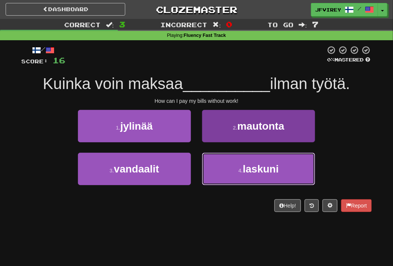
click at [246, 155] on button "4 . [GEOGRAPHIC_DATA]" at bounding box center [258, 169] width 113 height 32
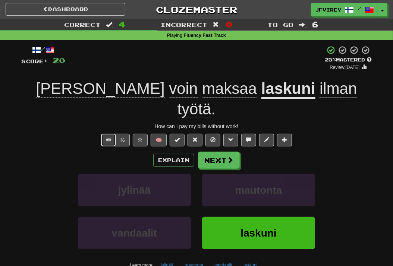
click at [107, 137] on span "Text-to-speech controls" at bounding box center [108, 139] width 5 height 5
click at [221, 152] on button "Next" at bounding box center [219, 160] width 42 height 17
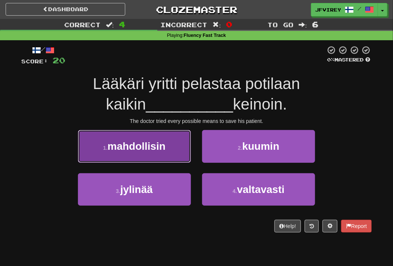
click at [164, 152] on button "1 . mahdollisin" at bounding box center [134, 146] width 113 height 32
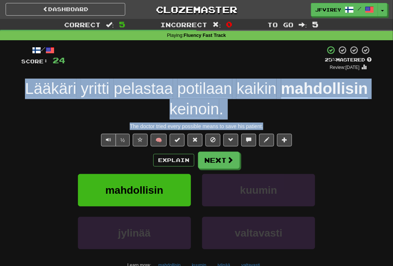
drag, startPoint x: 275, startPoint y: 123, endPoint x: 20, endPoint y: 89, distance: 257.6
click at [20, 89] on div "/ Score: 24 + 4 25 % Mastered Review: [DATE] Lääkäri yritti pelastaa potilaan k…" at bounding box center [197, 175] width 362 height 270
copy div "Lääkäri yritti pelastaa potilaan kaikin mahdollisin keinoin . The doctor tried …"
click at [132, 91] on span "pelastaa" at bounding box center [143, 89] width 59 height 18
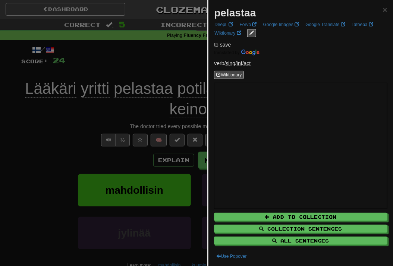
drag, startPoint x: 51, startPoint y: 125, endPoint x: 81, endPoint y: 128, distance: 29.6
click at [51, 125] on div at bounding box center [196, 133] width 393 height 266
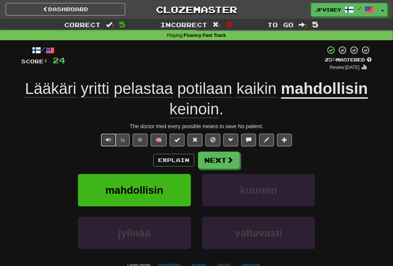
click at [105, 141] on button "Text-to-speech controls" at bounding box center [108, 140] width 15 height 13
click at [200, 116] on span "keinoin" at bounding box center [195, 109] width 50 height 18
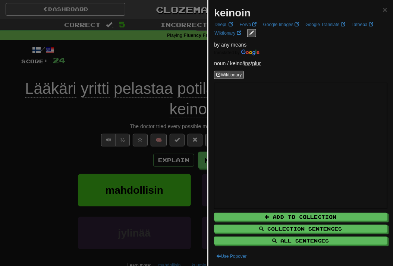
drag, startPoint x: 150, startPoint y: 64, endPoint x: 166, endPoint y: 66, distance: 15.9
click at [151, 64] on div at bounding box center [196, 133] width 393 height 266
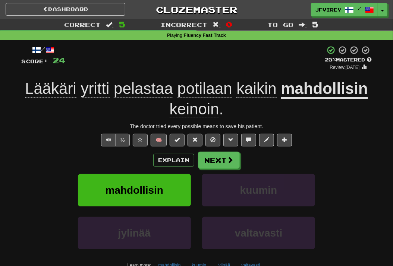
click at [340, 91] on u "mahdollisin" at bounding box center [324, 89] width 87 height 19
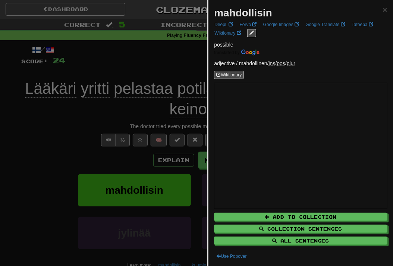
drag, startPoint x: 56, startPoint y: 126, endPoint x: 97, endPoint y: 127, distance: 40.6
click at [58, 126] on div at bounding box center [196, 133] width 393 height 266
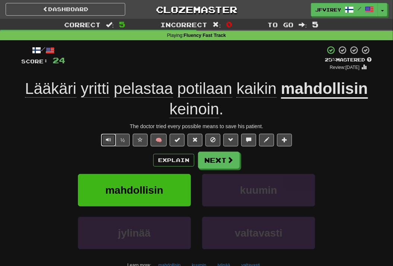
click at [105, 143] on button "Text-to-speech controls" at bounding box center [108, 140] width 15 height 13
click at [223, 160] on button "Next" at bounding box center [219, 160] width 42 height 17
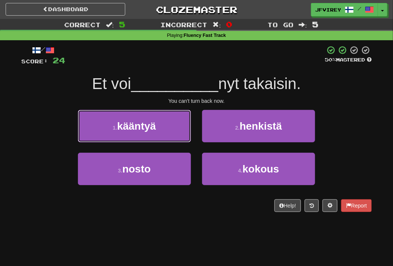
click at [177, 130] on button "1 . kääntyä" at bounding box center [134, 126] width 113 height 32
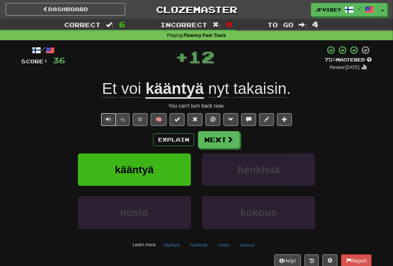
click at [105, 115] on button "Text-to-speech controls" at bounding box center [108, 119] width 15 height 13
click at [215, 142] on button "Next" at bounding box center [219, 140] width 42 height 17
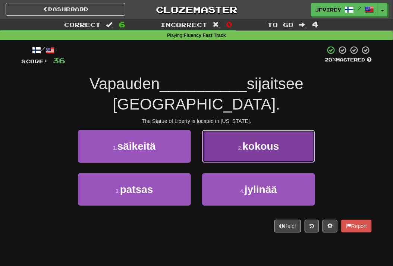
click at [244, 132] on button "2 . kokous" at bounding box center [258, 146] width 113 height 32
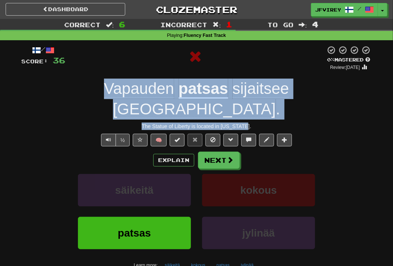
drag, startPoint x: 264, startPoint y: 106, endPoint x: 57, endPoint y: 87, distance: 207.7
click at [57, 87] on div "/ Score: 36 0 % Mastered Review: [DATE] Vapauden patsas sijaitsee [GEOGRAPHIC_D…" at bounding box center [196, 172] width 350 height 254
copy div "Vapauden patsas sijaitsee [GEOGRAPHIC_DATA] . The Statue of Liberty is located …"
click at [179, 90] on u "patsas" at bounding box center [204, 89] width 50 height 19
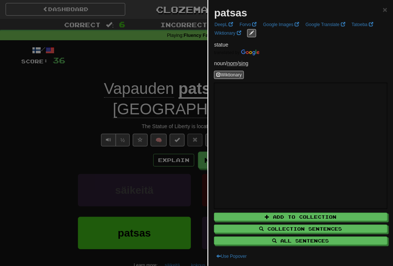
click at [75, 141] on div at bounding box center [196, 133] width 393 height 266
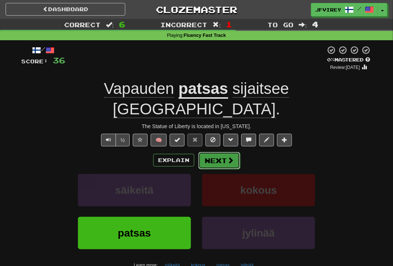
click at [218, 152] on button "Next" at bounding box center [219, 160] width 42 height 17
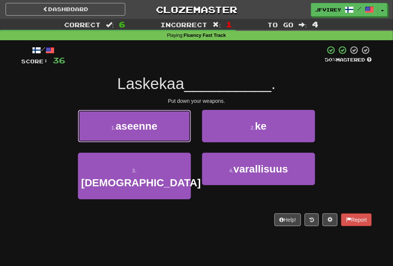
click at [182, 128] on button "1 . aseenne" at bounding box center [134, 126] width 113 height 32
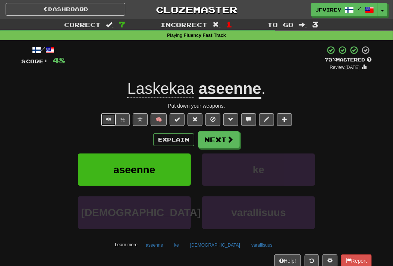
click at [110, 117] on span "Text-to-speech controls" at bounding box center [108, 119] width 5 height 5
click at [208, 149] on div "Explain Next aseenne ke torakka varallisuus Learn more: aseenne ke torakka vara…" at bounding box center [196, 191] width 350 height 120
click at [213, 144] on button "Next" at bounding box center [219, 140] width 42 height 17
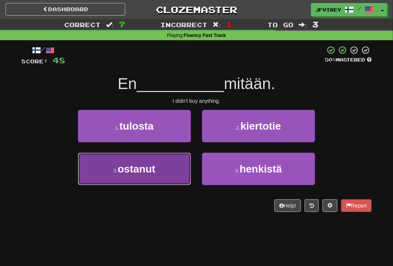
click at [179, 166] on button "3 . [GEOGRAPHIC_DATA]" at bounding box center [134, 169] width 113 height 32
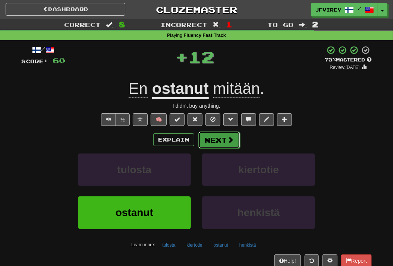
click at [219, 137] on button "Next" at bounding box center [219, 140] width 42 height 17
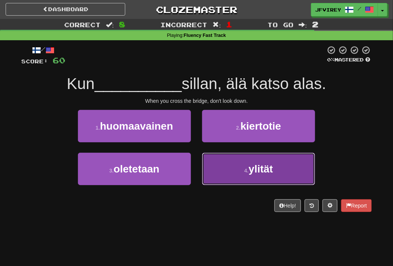
click at [248, 174] on button "4 . [GEOGRAPHIC_DATA]" at bounding box center [258, 169] width 113 height 32
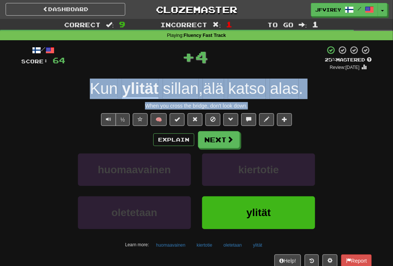
drag, startPoint x: 259, startPoint y: 103, endPoint x: 79, endPoint y: 96, distance: 180.5
click at [79, 96] on div "/ Score: 64 + 4 25 % Mastered Review: [DATE] Kun ylität sillan , älä katso alas…" at bounding box center [196, 162] width 350 height 234
copy div "Kun ylität sillan , älä katso alas . When you cross the bridge, don't look down."
click at [145, 88] on u "ylität" at bounding box center [140, 89] width 37 height 19
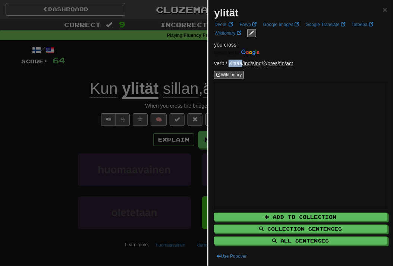
drag, startPoint x: 242, startPoint y: 61, endPoint x: 228, endPoint y: 63, distance: 13.9
click at [228, 63] on p "verb / ylittää / ind / sing / 2 / pres / fin / act" at bounding box center [300, 63] width 173 height 7
copy p "ylittää"
click at [72, 129] on div at bounding box center [196, 133] width 393 height 266
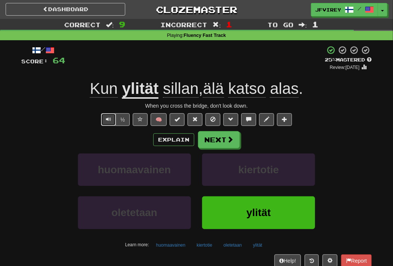
click at [112, 117] on button "Text-to-speech controls" at bounding box center [108, 119] width 15 height 13
click at [221, 143] on button "Next" at bounding box center [219, 140] width 42 height 17
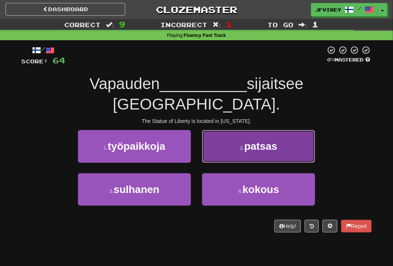
click at [262, 141] on span "patsas" at bounding box center [260, 147] width 33 height 12
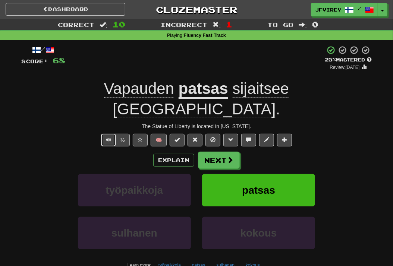
click at [110, 137] on span "Text-to-speech controls" at bounding box center [108, 139] width 5 height 5
click at [225, 152] on button "Next" at bounding box center [219, 160] width 42 height 17
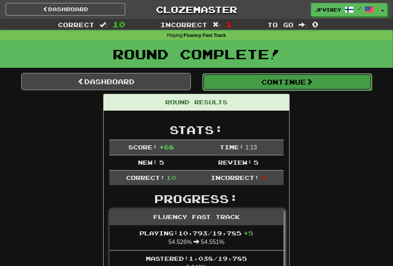
click at [311, 82] on span at bounding box center [309, 81] width 7 height 7
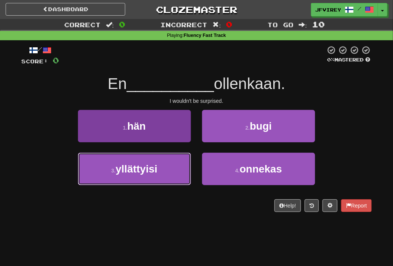
click at [155, 170] on span "yllättyisi" at bounding box center [137, 169] width 42 height 12
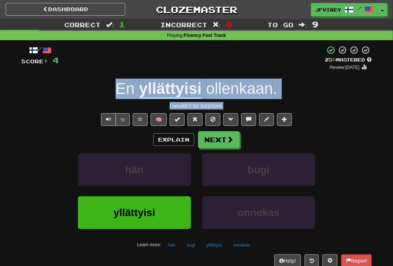
drag, startPoint x: 236, startPoint y: 105, endPoint x: 108, endPoint y: 92, distance: 128.6
click at [108, 92] on div "/ Score: 4 + 4 25 % Mastered Review: 2025-09-18 En yllättyisi ollenkaan . I wou…" at bounding box center [196, 162] width 350 height 234
copy div "En yllättyisi ollenkaan . I wouldn't be surprised."
click at [181, 89] on u "yllättyisi" at bounding box center [170, 89] width 63 height 19
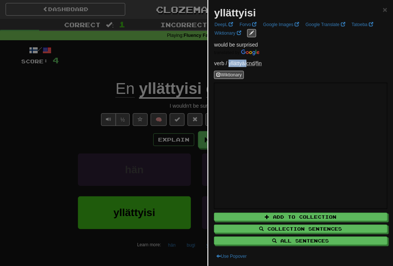
drag, startPoint x: 246, startPoint y: 64, endPoint x: 229, endPoint y: 64, distance: 16.8
click at [229, 64] on p "verb / yllättyä / cnd / fin" at bounding box center [300, 63] width 173 height 7
copy p "yllättyä"
drag, startPoint x: 77, startPoint y: 105, endPoint x: 89, endPoint y: 107, distance: 12.9
click at [78, 105] on div at bounding box center [196, 133] width 393 height 266
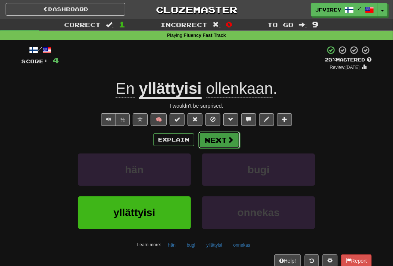
click at [216, 141] on button "Next" at bounding box center [219, 140] width 42 height 17
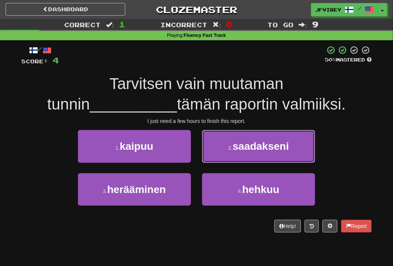
drag, startPoint x: 242, startPoint y: 144, endPoint x: 294, endPoint y: 146, distance: 52.6
click at [243, 145] on span "saadakseni" at bounding box center [261, 147] width 56 height 12
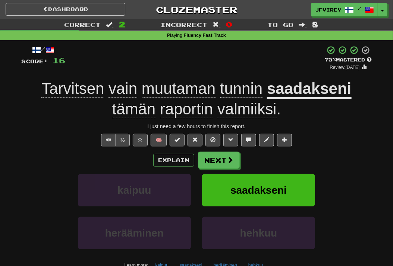
click at [320, 82] on u "saadakseni" at bounding box center [309, 89] width 85 height 19
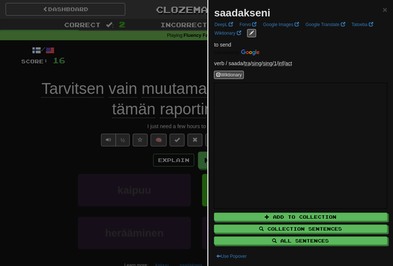
click at [79, 123] on div at bounding box center [196, 133] width 393 height 266
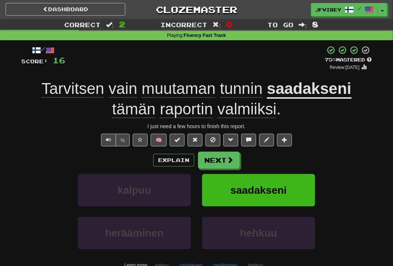
click at [289, 88] on u "saadakseni" at bounding box center [309, 89] width 85 height 19
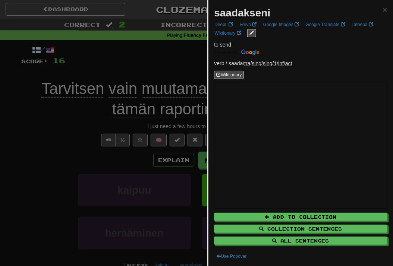
click at [50, 130] on div at bounding box center [196, 133] width 393 height 266
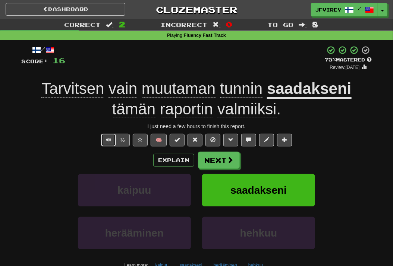
click at [113, 140] on button "Text-to-speech controls" at bounding box center [108, 140] width 15 height 13
click at [221, 160] on button "Next" at bounding box center [219, 160] width 42 height 17
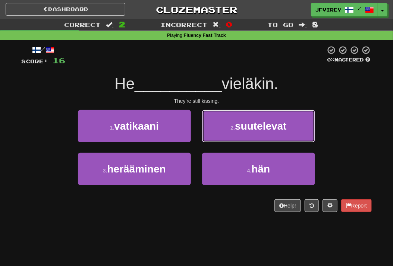
click at [292, 117] on button "2 . suutelevat" at bounding box center [258, 126] width 113 height 32
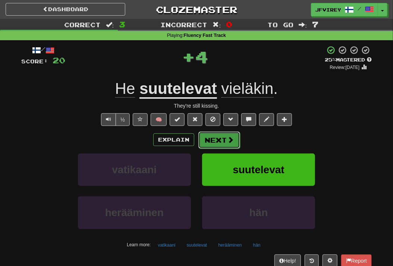
click at [214, 140] on button "Next" at bounding box center [219, 140] width 42 height 17
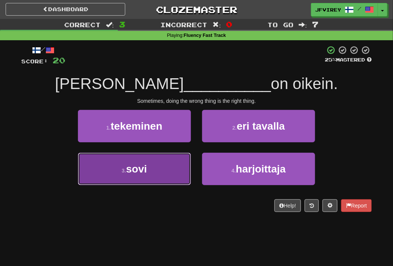
click at [165, 166] on button "3 . sovi" at bounding box center [134, 169] width 113 height 32
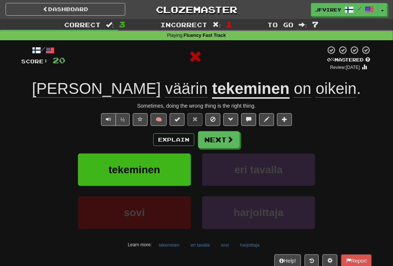
click at [221, 92] on u "tekeminen" at bounding box center [251, 89] width 78 height 19
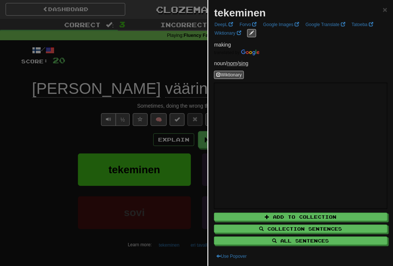
click at [56, 124] on div at bounding box center [196, 133] width 393 height 266
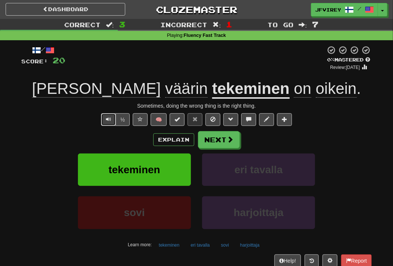
click at [107, 121] on span "Text-to-speech controls" at bounding box center [108, 119] width 5 height 5
click at [223, 142] on button "Next" at bounding box center [219, 140] width 42 height 17
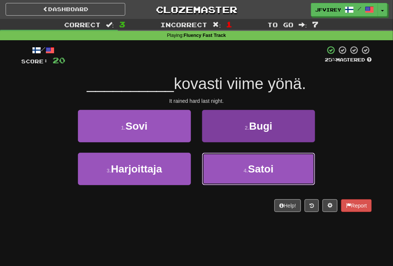
click at [246, 164] on button "4 . Satoi" at bounding box center [258, 169] width 113 height 32
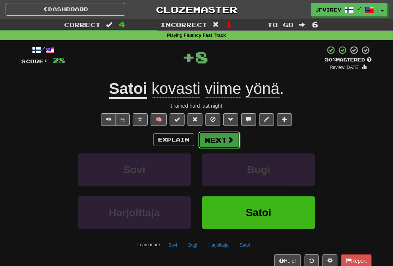
click at [220, 143] on button "Next" at bounding box center [219, 140] width 42 height 17
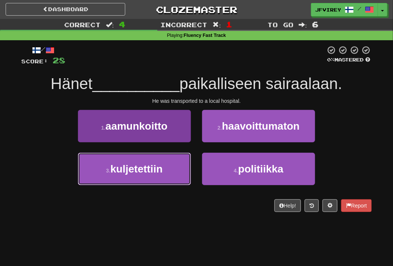
click at [148, 177] on button "3 . kuljetettiin" at bounding box center [134, 169] width 113 height 32
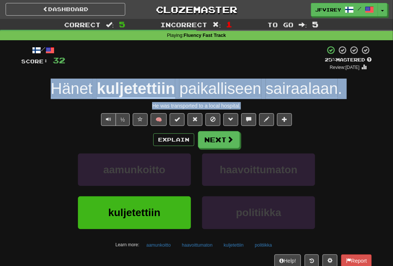
drag, startPoint x: 250, startPoint y: 106, endPoint x: 38, endPoint y: 86, distance: 212.7
click at [38, 86] on div "/ Score: 32 + 4 25 % Mastered Review: 2025-09-18 Hänet kuljetettiin paikallisee…" at bounding box center [196, 162] width 350 height 234
copy div "Hänet kuljetettiin paikalliseen sairaalaan . He was transported to a local hosp…"
click at [107, 120] on span "Text-to-speech controls" at bounding box center [108, 119] width 5 height 5
click at [215, 142] on button "Next" at bounding box center [219, 140] width 42 height 17
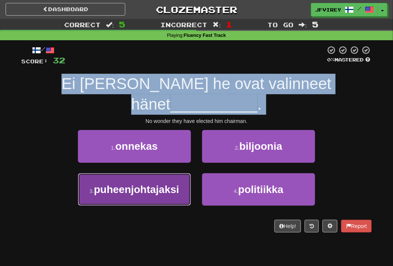
click at [173, 184] on span "puheenjohtajaksi" at bounding box center [136, 190] width 85 height 12
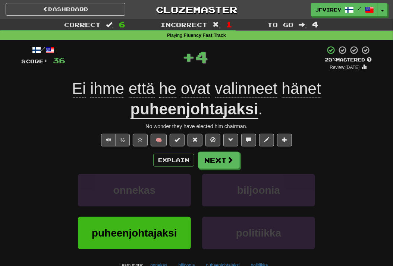
click at [259, 122] on div "/ Score: 36 + 4 25 % Mastered Review: 2025-09-18 Ei ihme että he ovat valinneet…" at bounding box center [196, 172] width 350 height 254
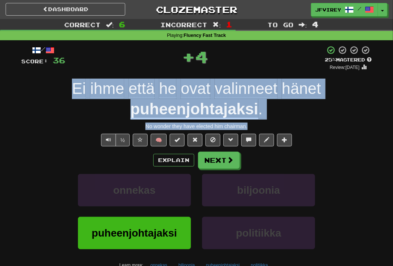
drag, startPoint x: 259, startPoint y: 123, endPoint x: 66, endPoint y: 91, distance: 195.7
click at [66, 91] on div "/ Score: 36 + 4 25 % Mastered Review: 2025-09-18 Ei ihme että he ovat valinneet…" at bounding box center [196, 172] width 350 height 254
copy div "Ei ihme että he ovat valinneet hänet puheenjohtajaksi . No wonder they have ele…"
click at [105, 91] on span "ihme" at bounding box center [107, 89] width 34 height 18
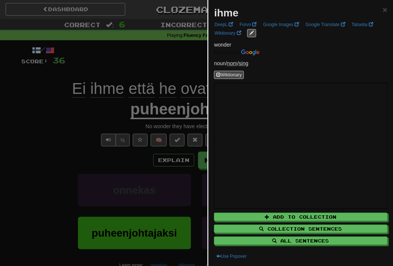
drag, startPoint x: 66, startPoint y: 138, endPoint x: 91, endPoint y: 144, distance: 24.9
click at [67, 138] on div at bounding box center [196, 133] width 393 height 266
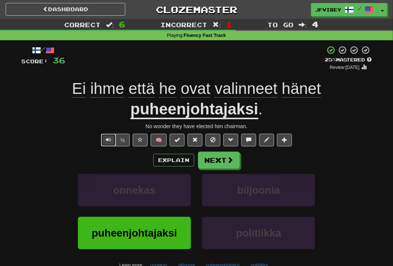
click at [107, 141] on span "Text-to-speech controls" at bounding box center [108, 139] width 5 height 5
click at [217, 160] on button "Next" at bounding box center [219, 160] width 42 height 17
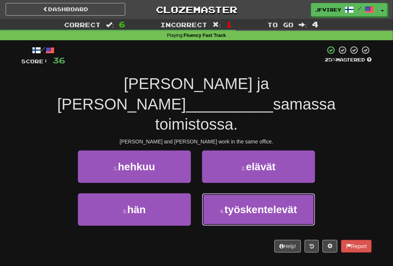
click at [231, 204] on span "työskentelevät" at bounding box center [260, 210] width 73 height 12
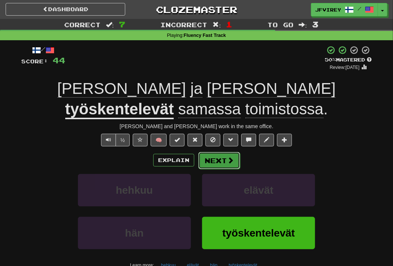
click at [222, 158] on button "Next" at bounding box center [219, 160] width 42 height 17
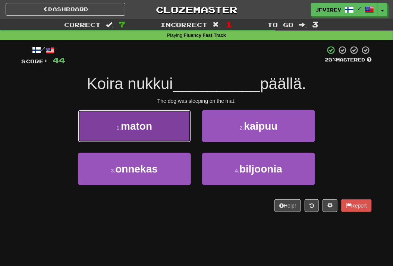
click at [135, 138] on button "1 . maton" at bounding box center [134, 126] width 113 height 32
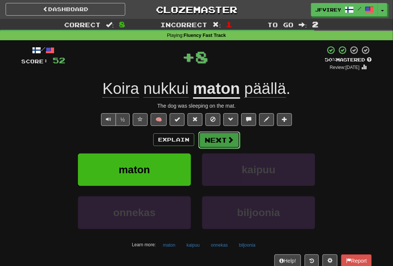
click at [227, 137] on span at bounding box center [230, 139] width 7 height 7
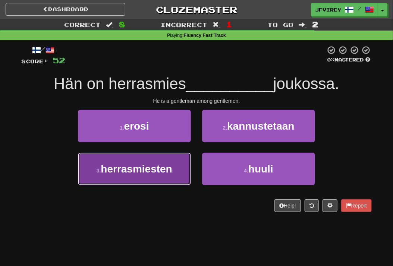
click at [165, 168] on span "herrasmiesten" at bounding box center [136, 169] width 71 height 12
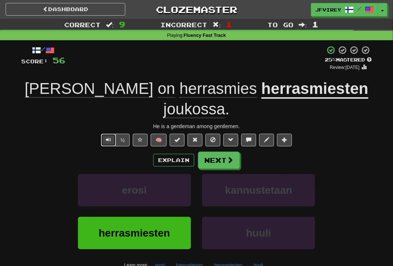
click at [110, 137] on span "Text-to-speech controls" at bounding box center [108, 139] width 5 height 5
click at [218, 152] on button "Next" at bounding box center [219, 160] width 42 height 17
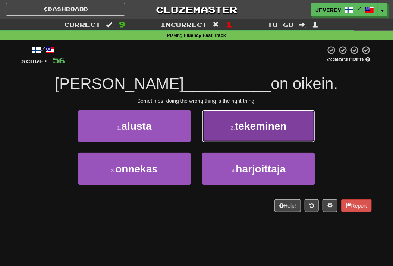
click at [241, 132] on button "2 . tekeminen" at bounding box center [258, 126] width 113 height 32
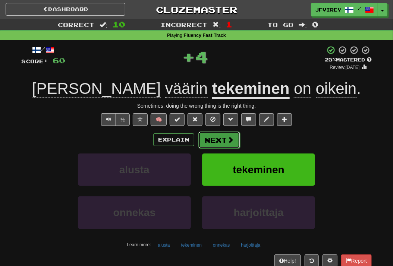
click at [212, 140] on button "Next" at bounding box center [219, 140] width 42 height 17
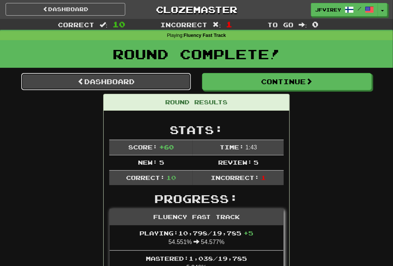
click at [140, 84] on link "Dashboard" at bounding box center [106, 81] width 170 height 17
